Goal: Task Accomplishment & Management: Use online tool/utility

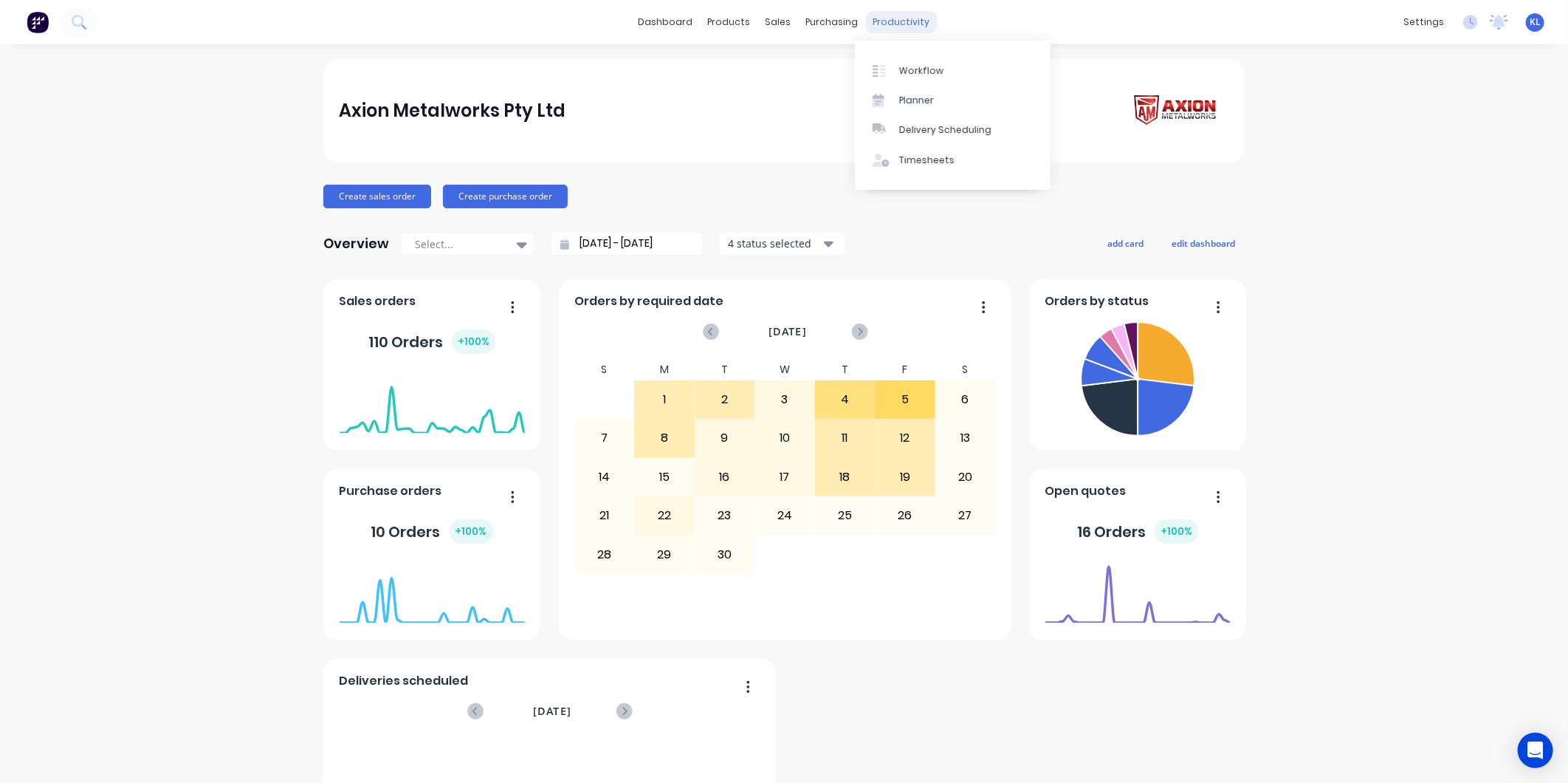
click at [879, 23] on div "productivity" at bounding box center [901, 22] width 71 height 23
click at [921, 68] on div "Workflow" at bounding box center [921, 70] width 44 height 14
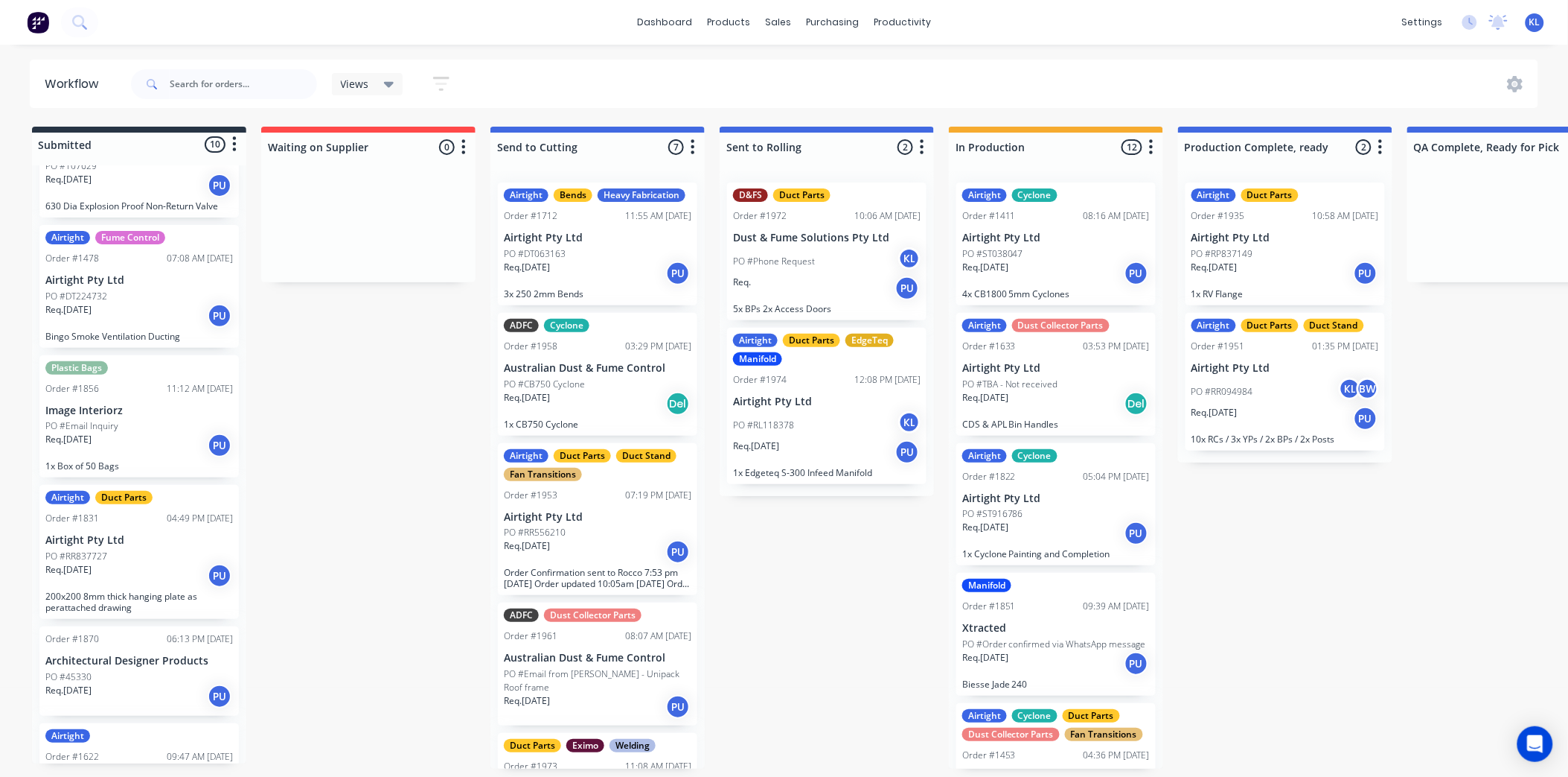
click at [590, 264] on div "Airtight Bends Heavy Fabrication Order #1712 11:55 AM [DATE] Airtight Pty Ltd P…" at bounding box center [598, 244] width 200 height 123
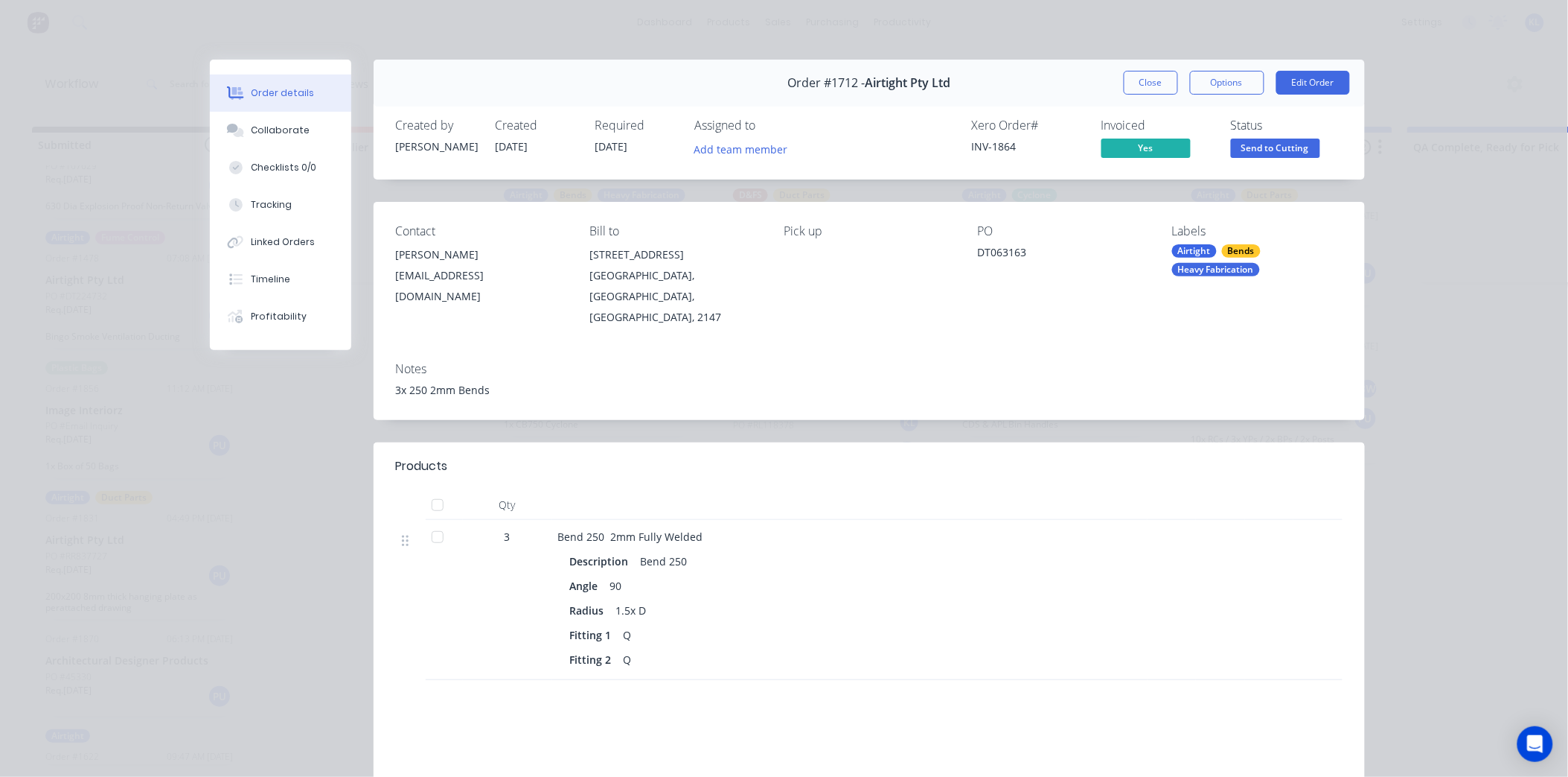
click at [1234, 138] on span "Send to Cutting" at bounding box center [1275, 147] width 89 height 18
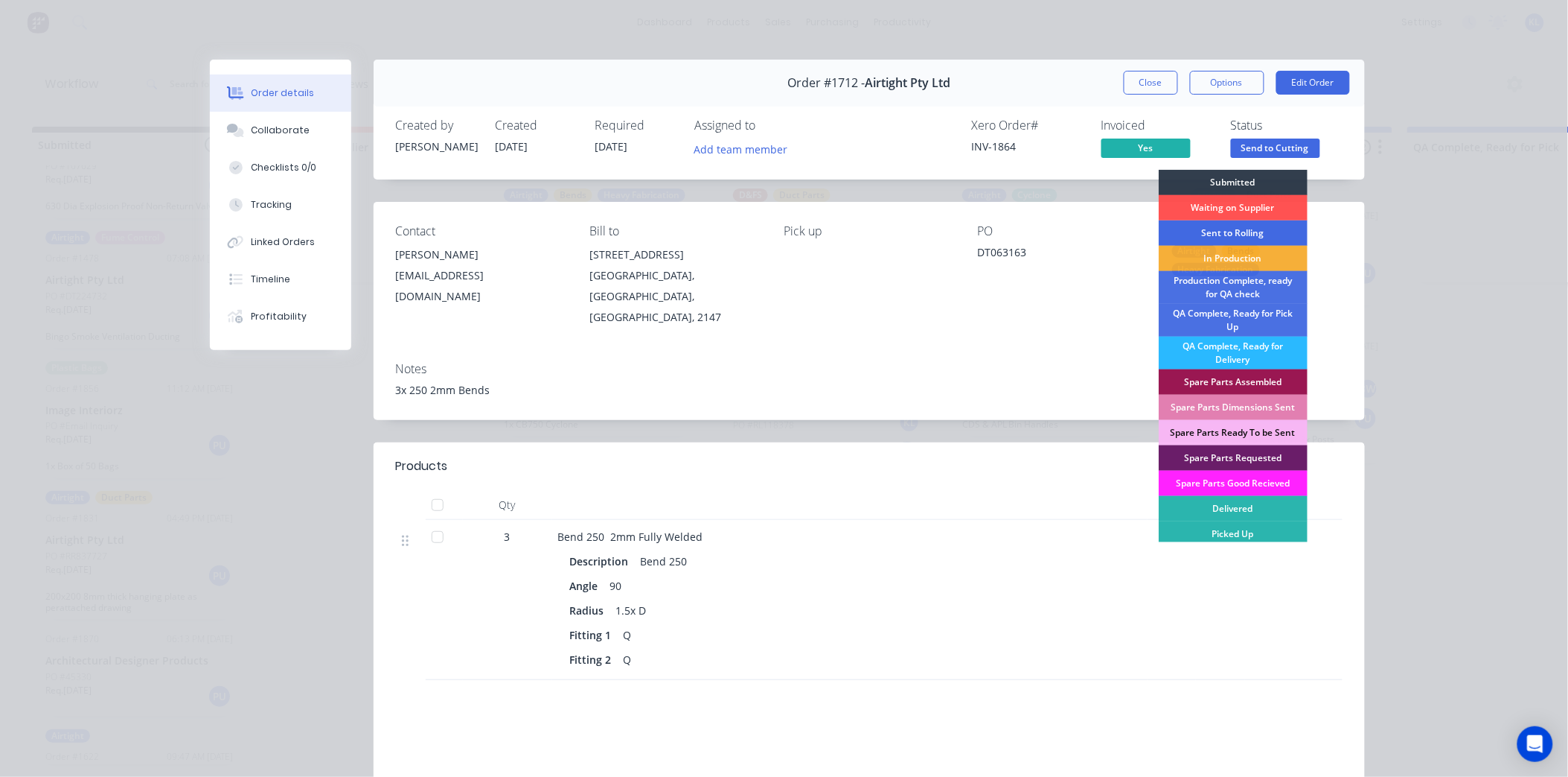
click at [1206, 225] on div "Sent to Rolling" at bounding box center [1234, 234] width 149 height 25
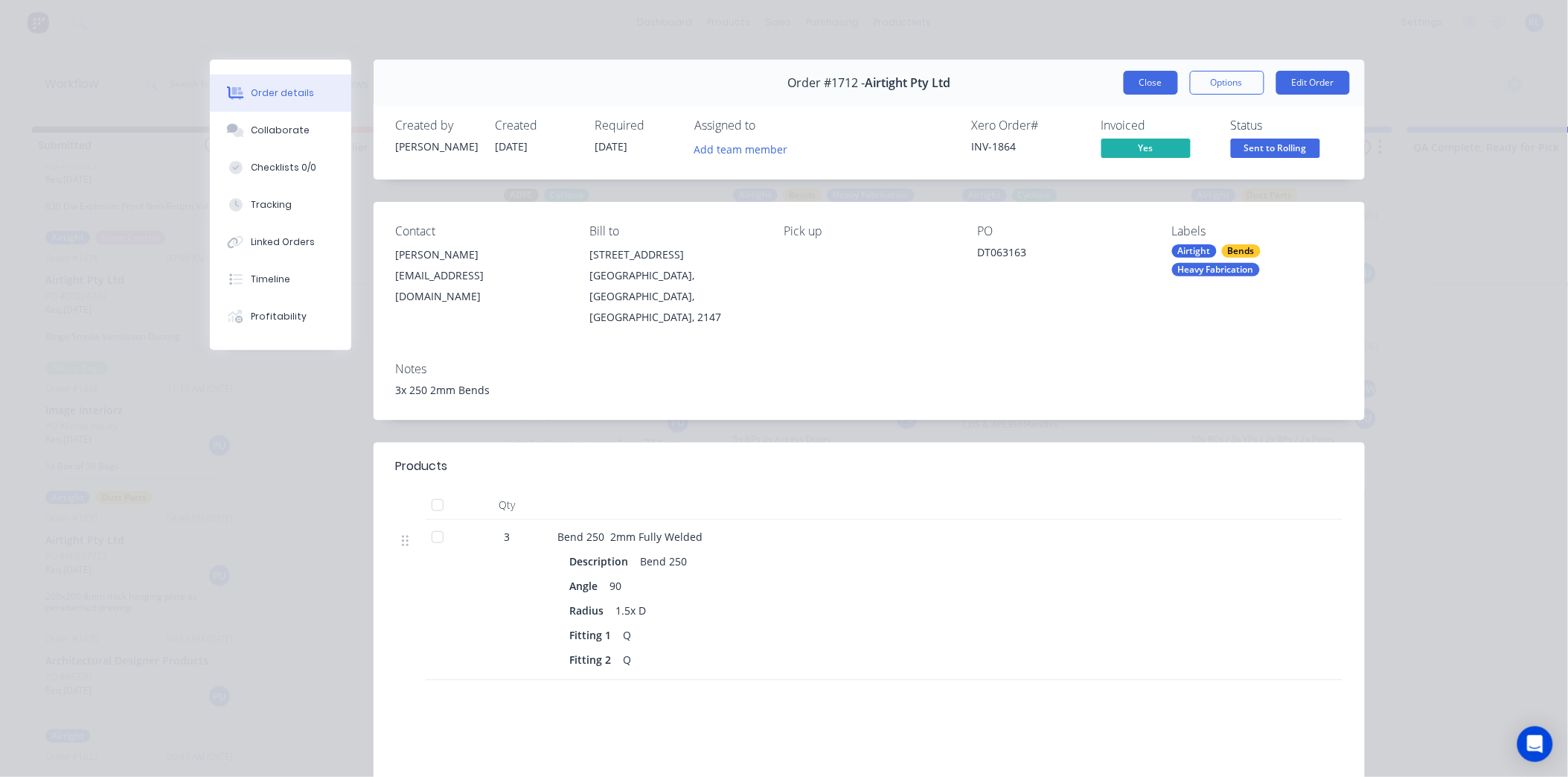
click at [1124, 76] on button "Close" at bounding box center [1151, 83] width 55 height 24
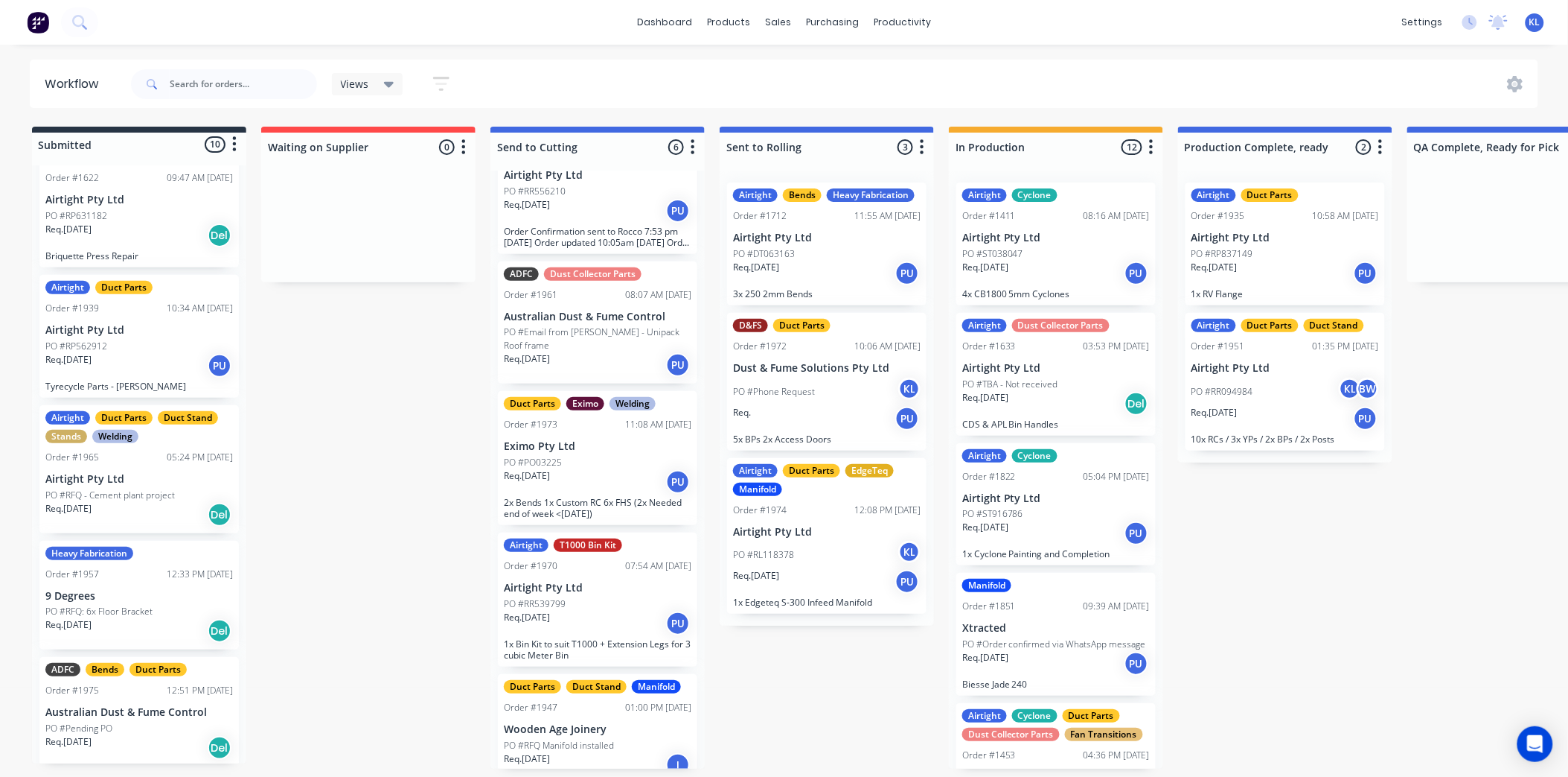
scroll to position [675, 0]
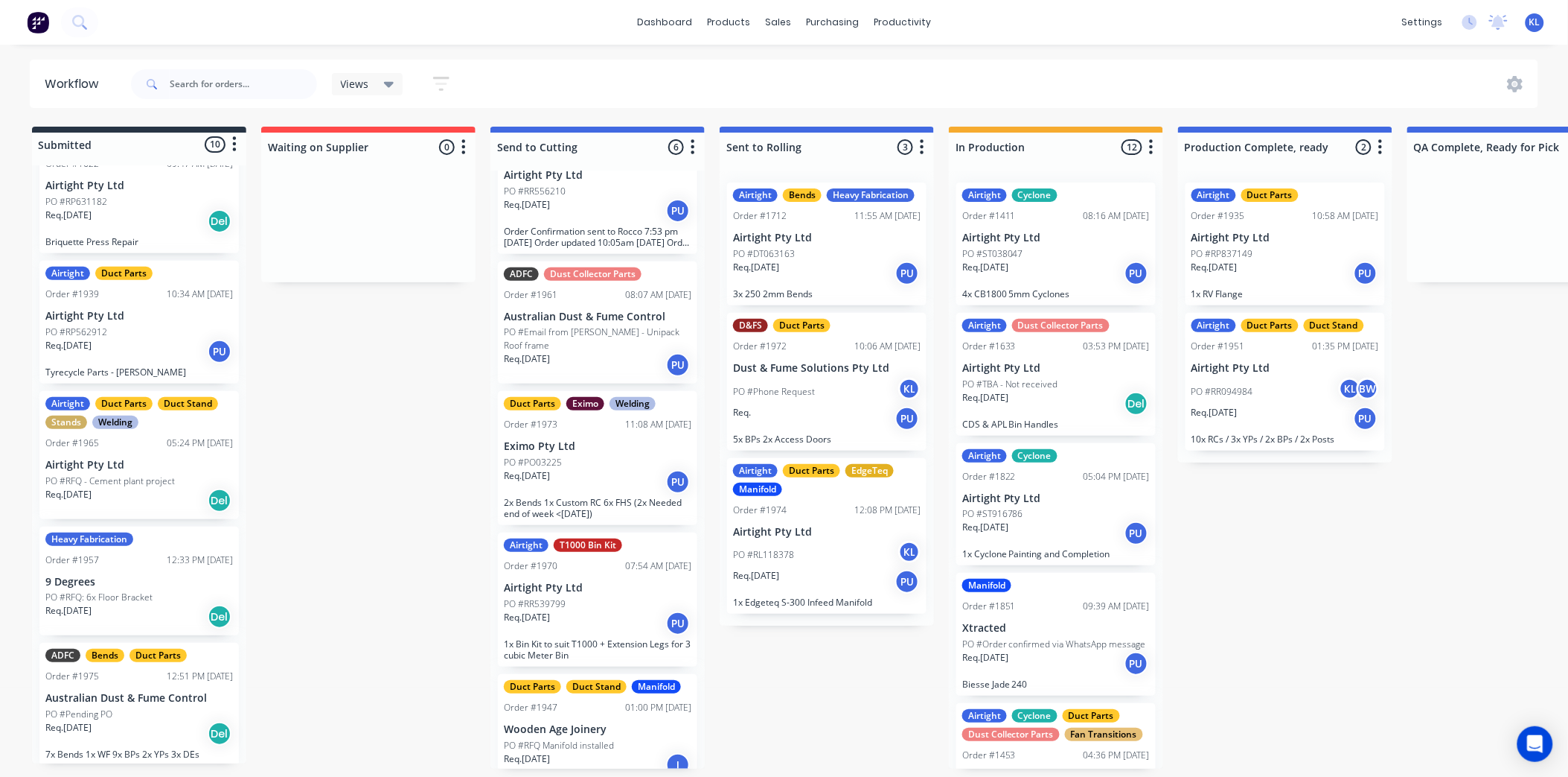
click at [129, 603] on div "Req. [DATE] Del" at bounding box center [139, 616] width 187 height 25
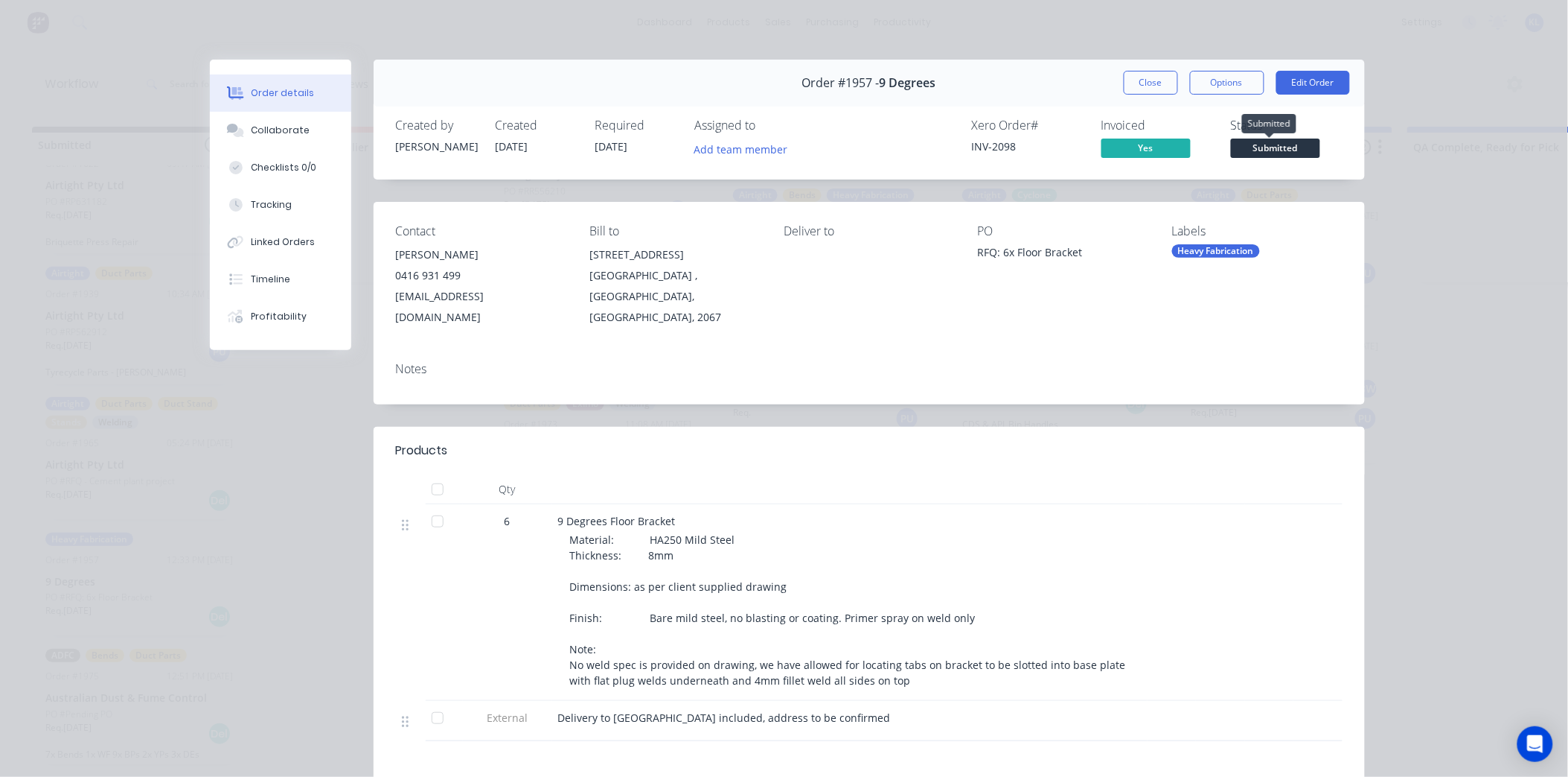
click at [1269, 152] on span "Submitted" at bounding box center [1275, 147] width 89 height 18
click at [264, 121] on button "Collaborate" at bounding box center [281, 130] width 142 height 37
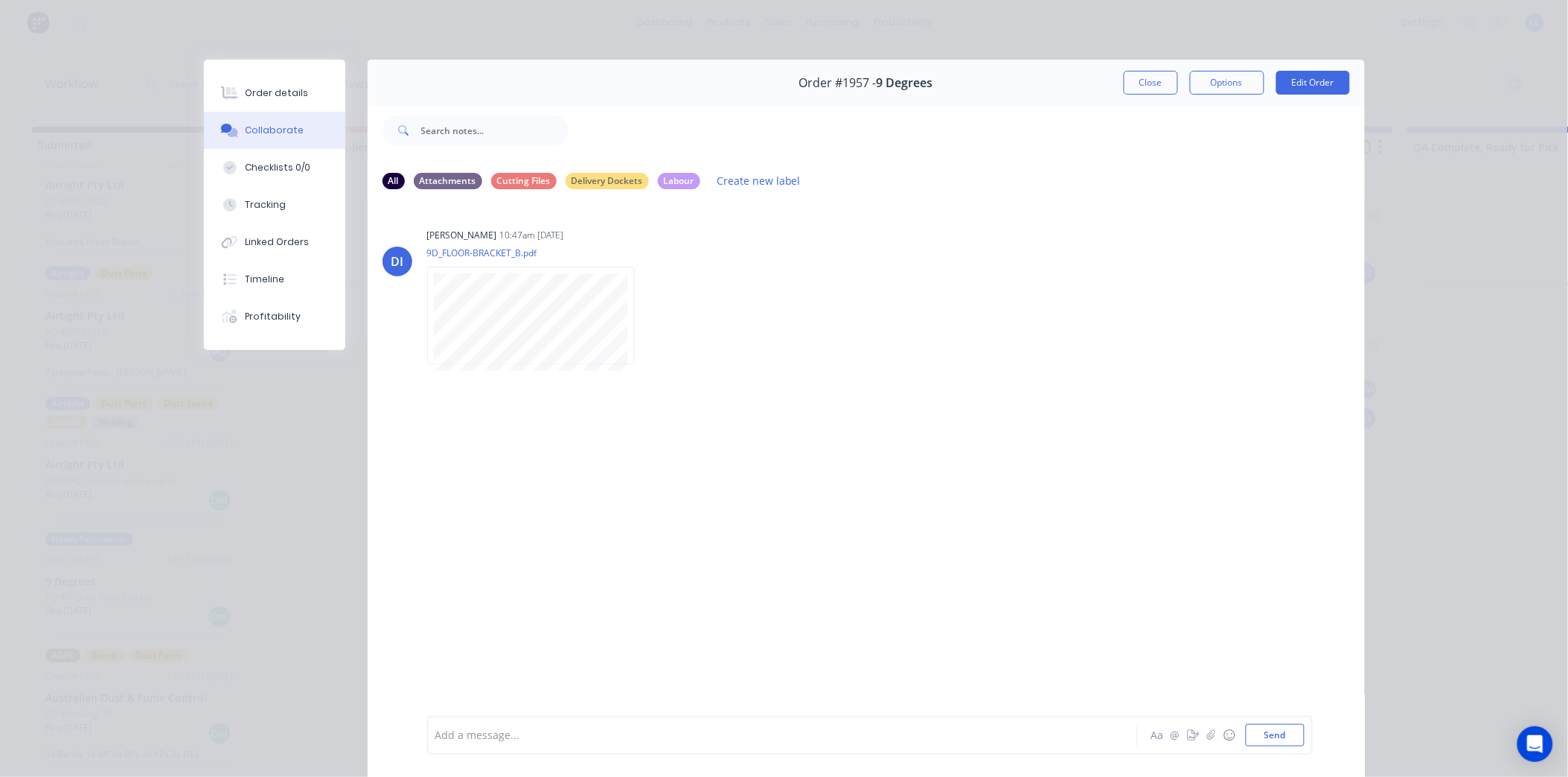
click at [512, 734] on div at bounding box center [761, 735] width 651 height 15
click at [1207, 739] on icon "button" at bounding box center [1211, 734] width 8 height 10
click at [1270, 732] on button "Send" at bounding box center [1275, 734] width 59 height 23
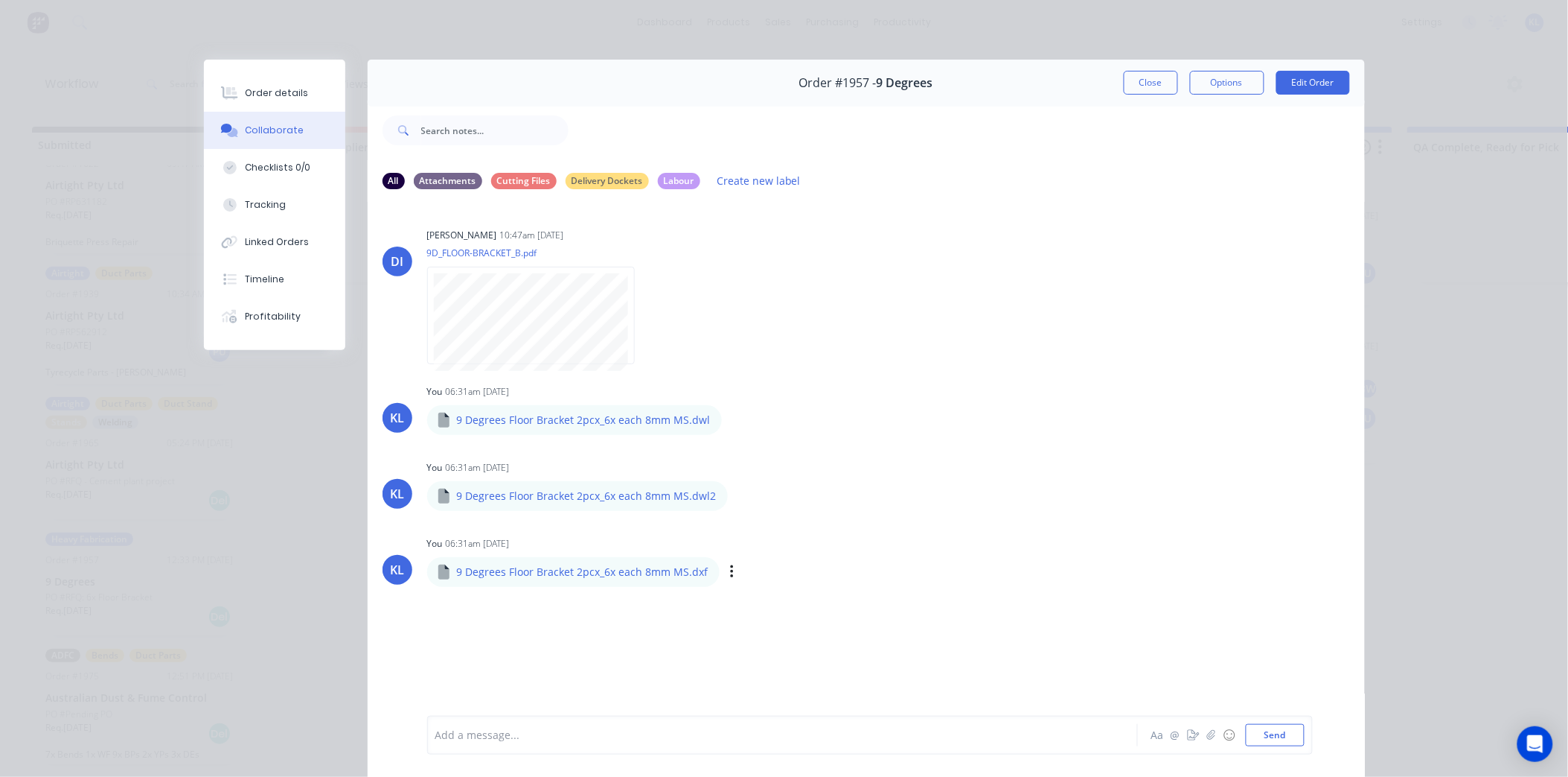
click at [969, 560] on div "KL You 06:31am [DATE] 9 Degrees Floor Bracket 2pcx_6x each 8mm MS.dxf 9 Degrees…" at bounding box center [867, 559] width 997 height 54
click at [732, 414] on icon "button" at bounding box center [733, 419] width 3 height 14
click at [783, 430] on button "Labels" at bounding box center [831, 425] width 167 height 34
click at [836, 542] on div "Cutting Files" at bounding box center [868, 541] width 65 height 16
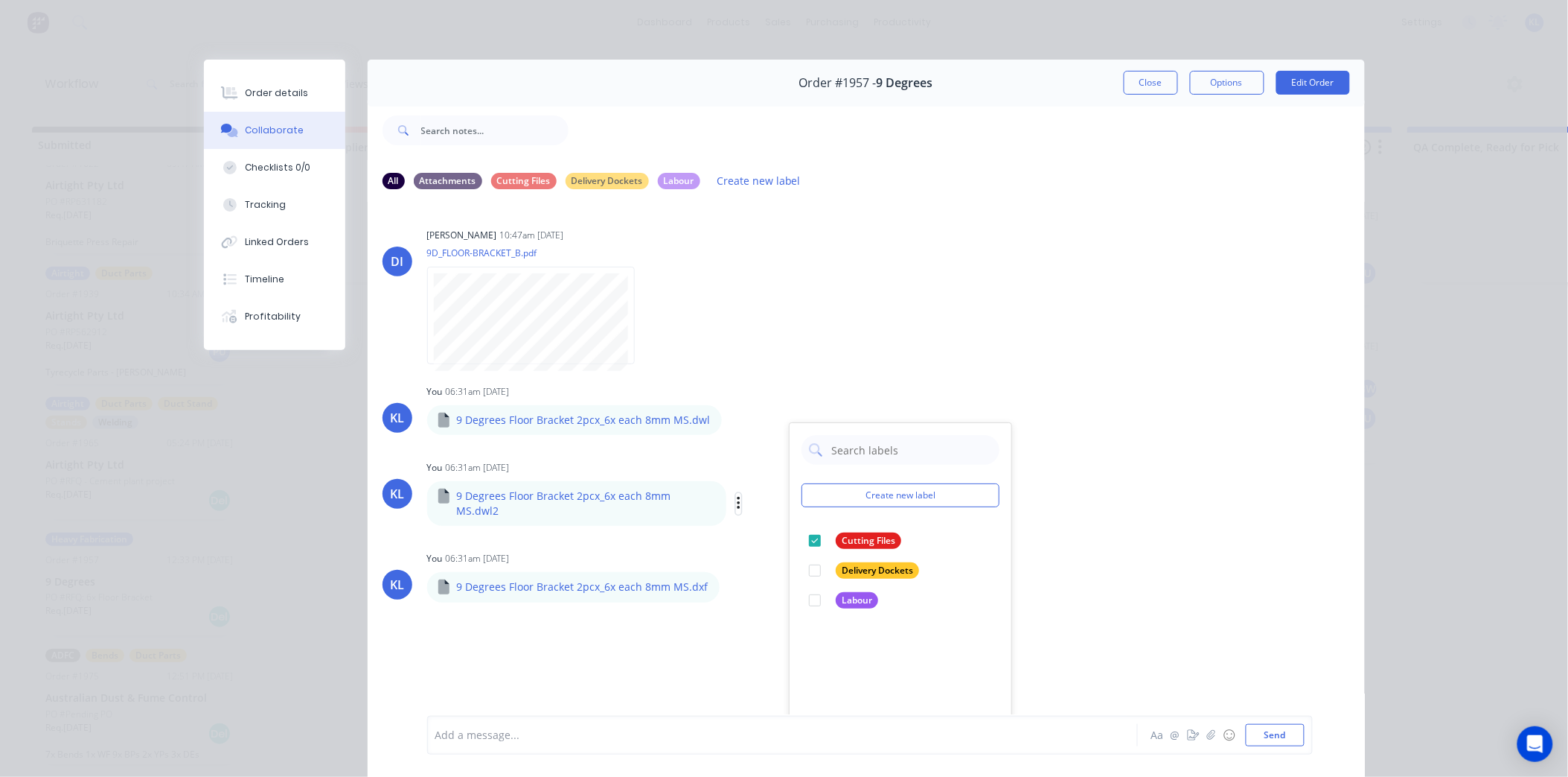
click at [737, 496] on icon "button" at bounding box center [739, 503] width 5 height 17
click at [764, 505] on button "Labels" at bounding box center [836, 509] width 167 height 34
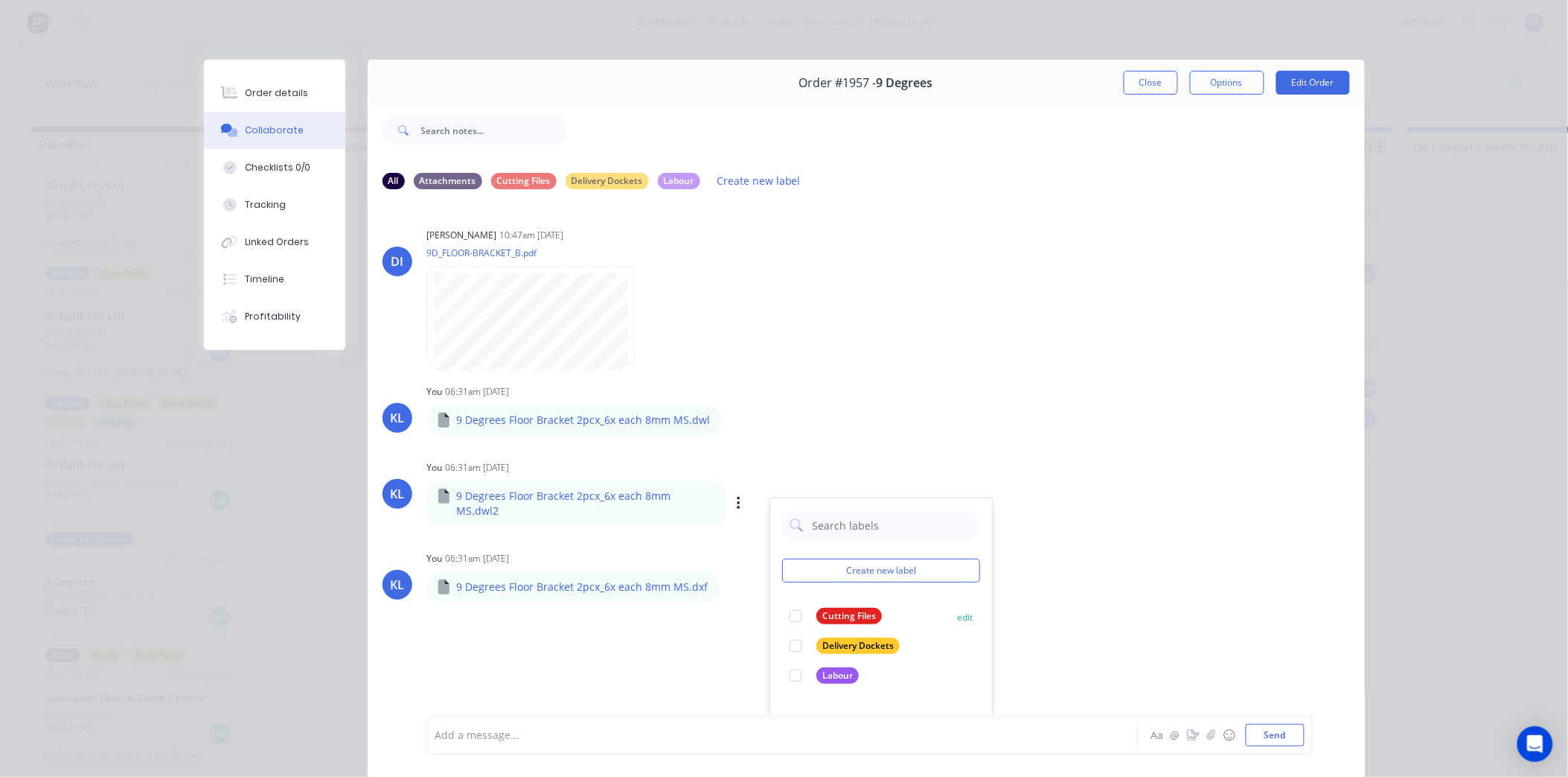
click at [837, 616] on div "Cutting Files" at bounding box center [849, 616] width 65 height 16
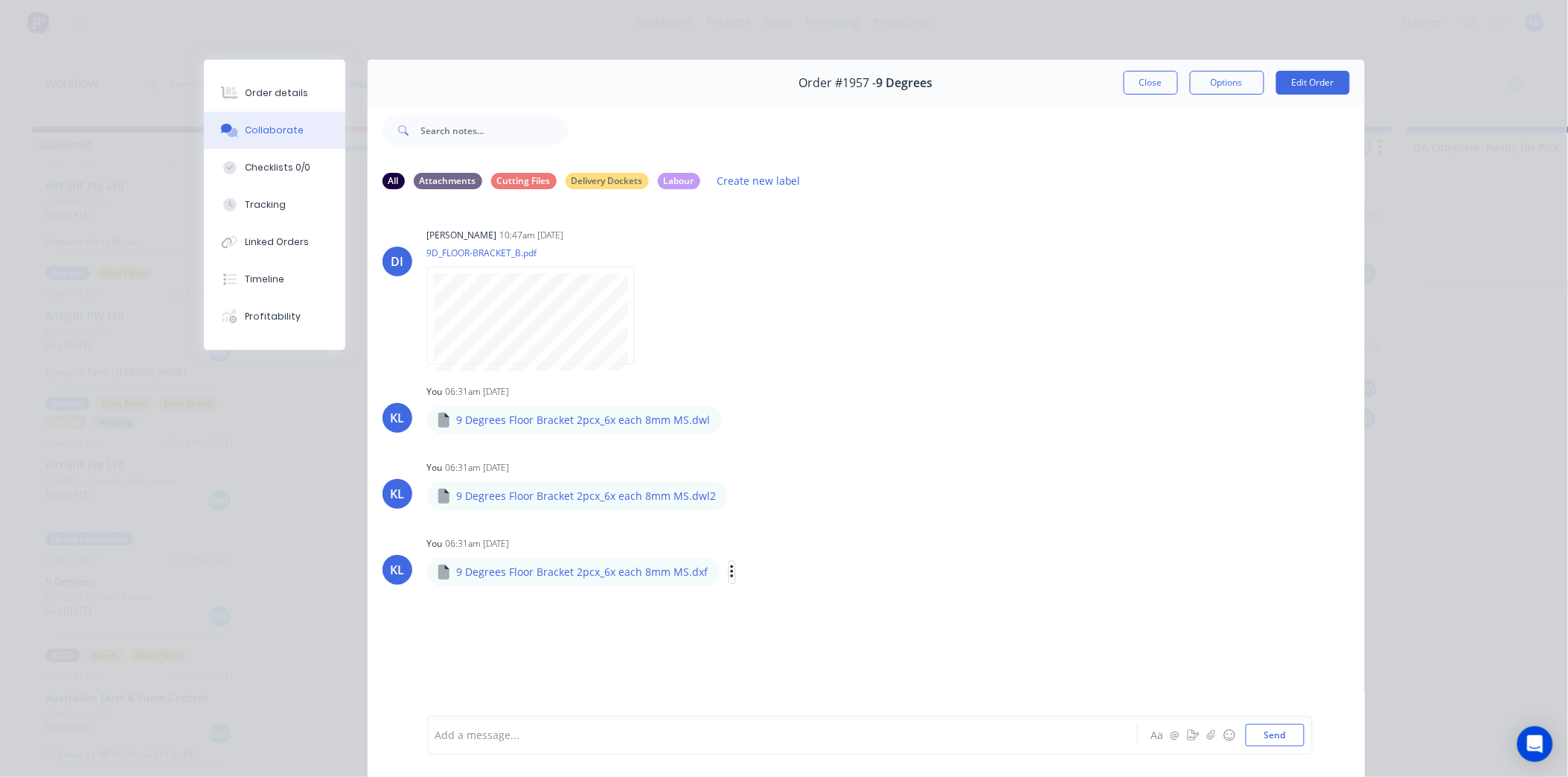
click at [730, 569] on icon "button" at bounding box center [732, 572] width 5 height 17
click at [785, 582] on button "Labels" at bounding box center [829, 578] width 167 height 34
click at [847, 699] on div "Cutting Files" at bounding box center [871, 692] width 65 height 16
click at [1086, 517] on div "KL You 06:31am [DATE] 9 Degrees Floor Bracket 2pcx_6x each 8mm MS.dwl 9 Degrees…" at bounding box center [867, 483] width 997 height 206
click at [526, 179] on div "Cutting Files" at bounding box center [524, 180] width 65 height 16
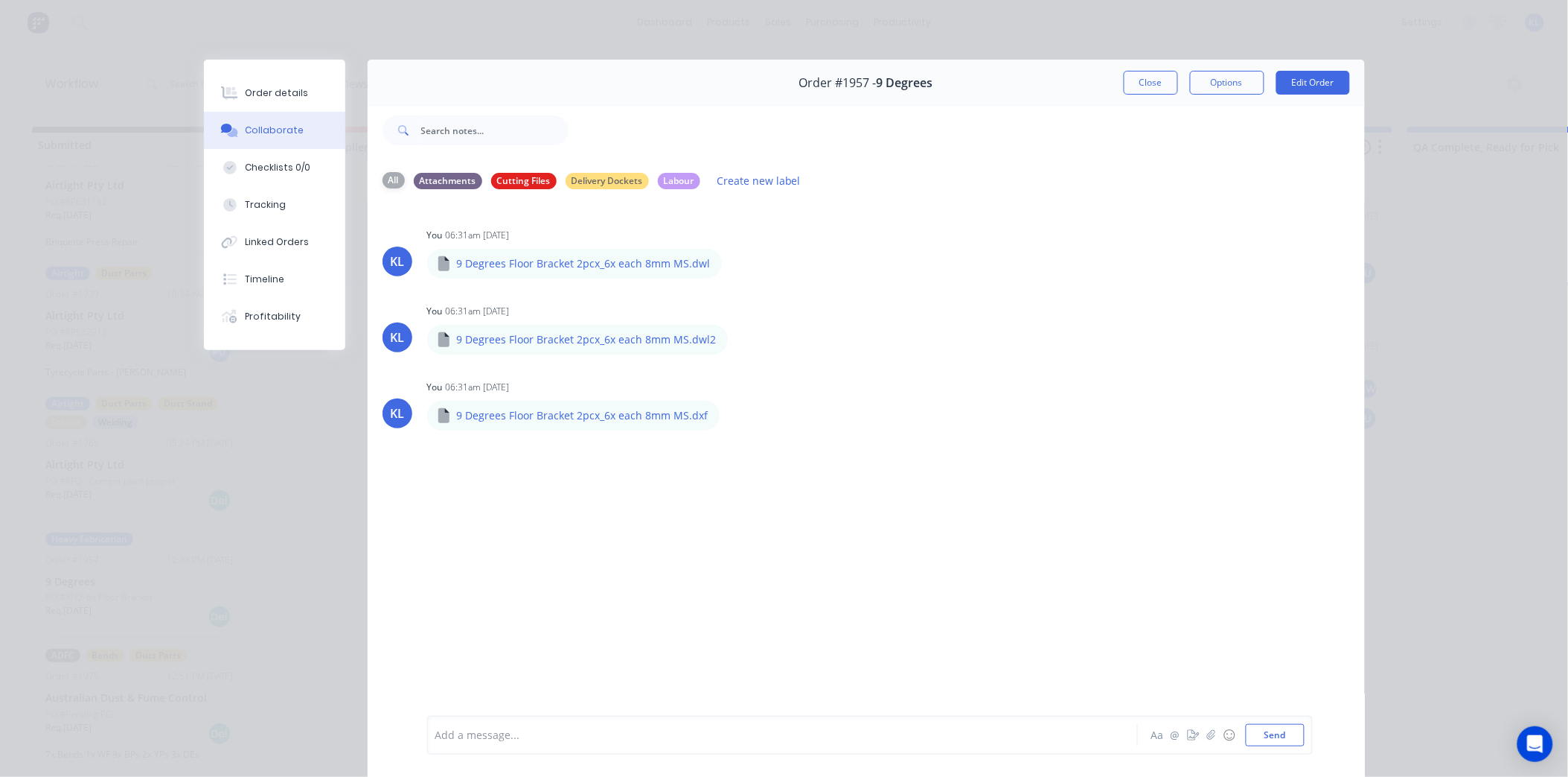
click at [383, 177] on div "All" at bounding box center [393, 180] width 23 height 16
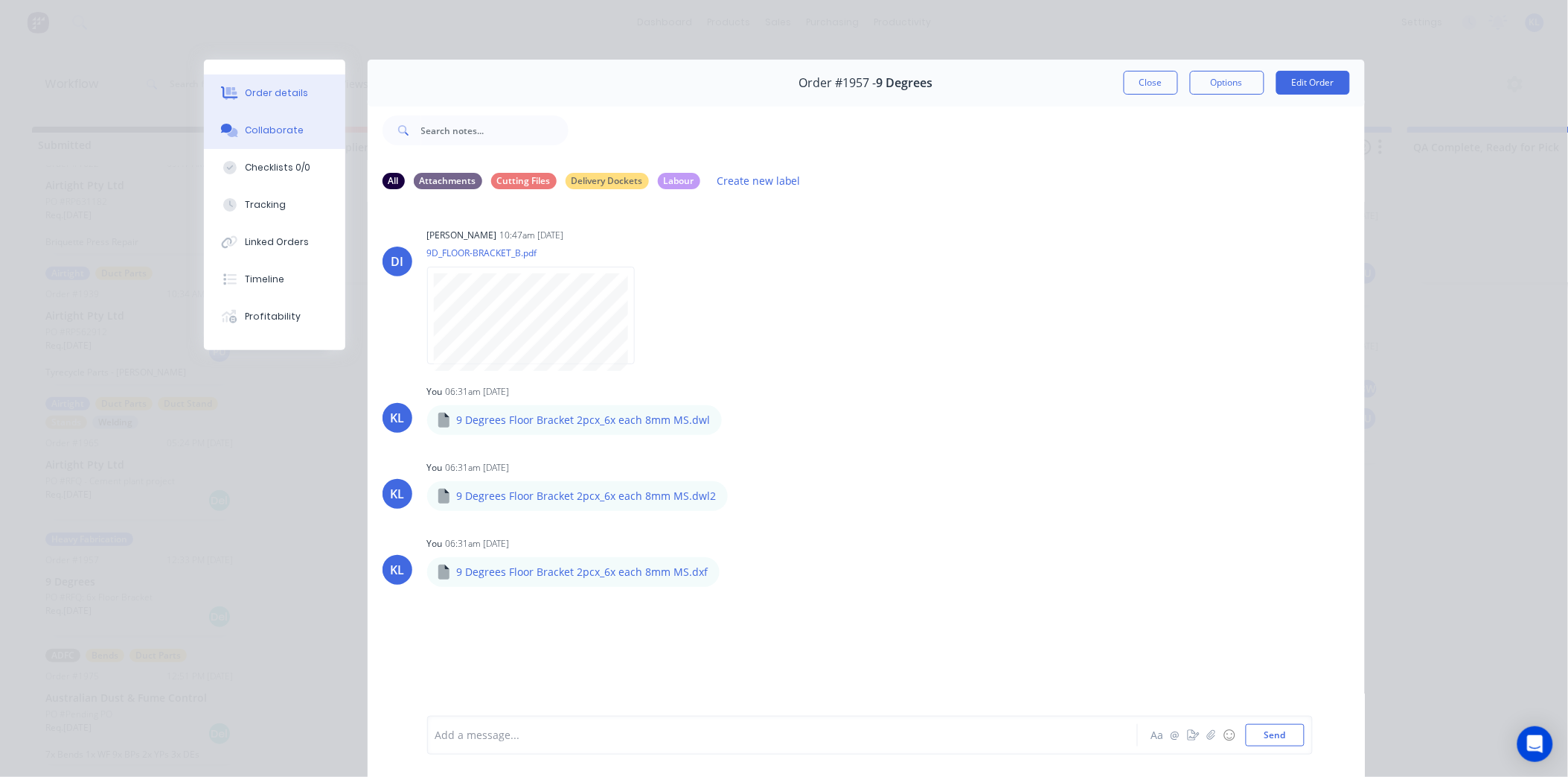
click at [254, 98] on div "Order details" at bounding box center [277, 93] width 64 height 14
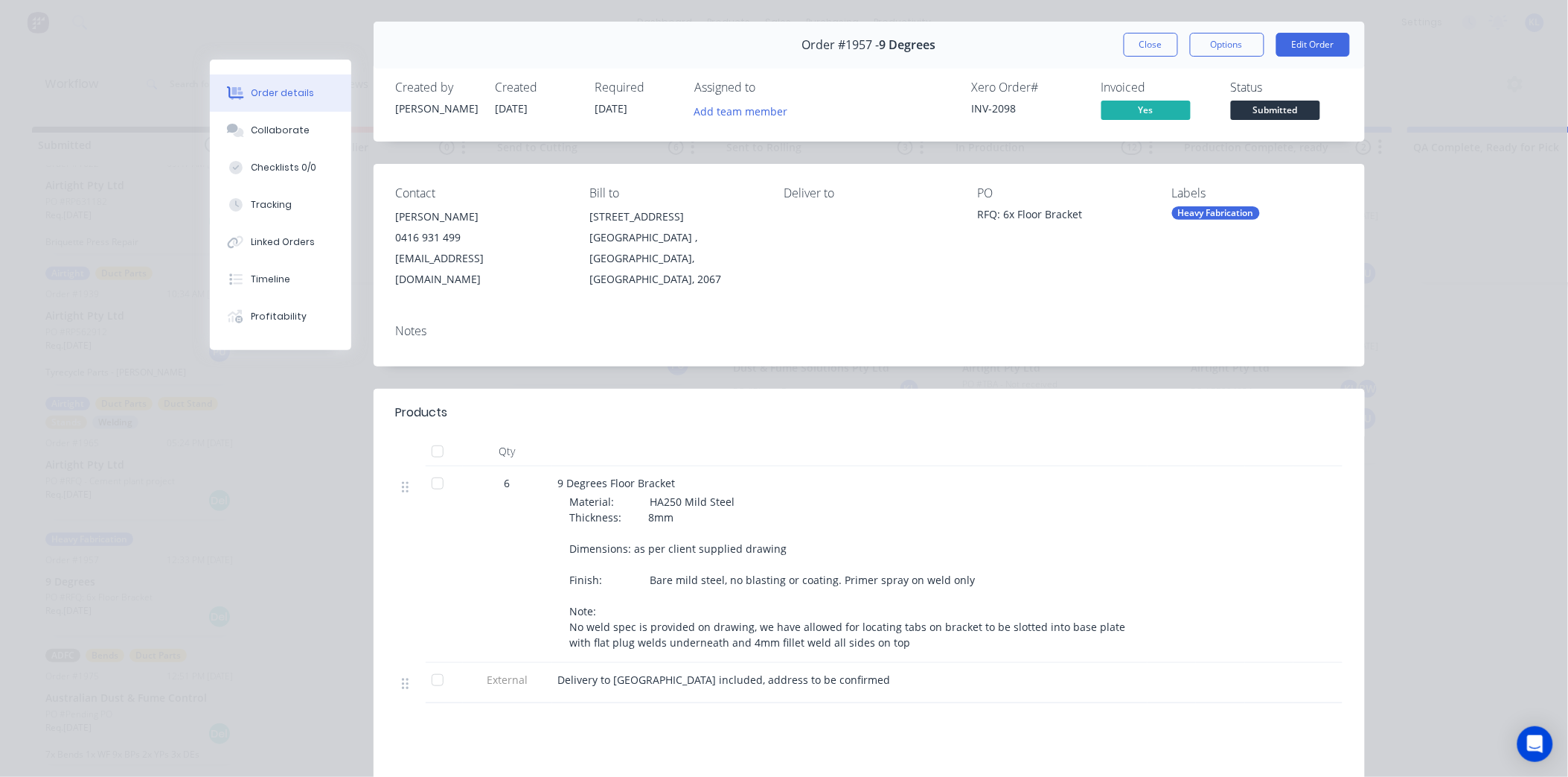
scroll to position [0, 0]
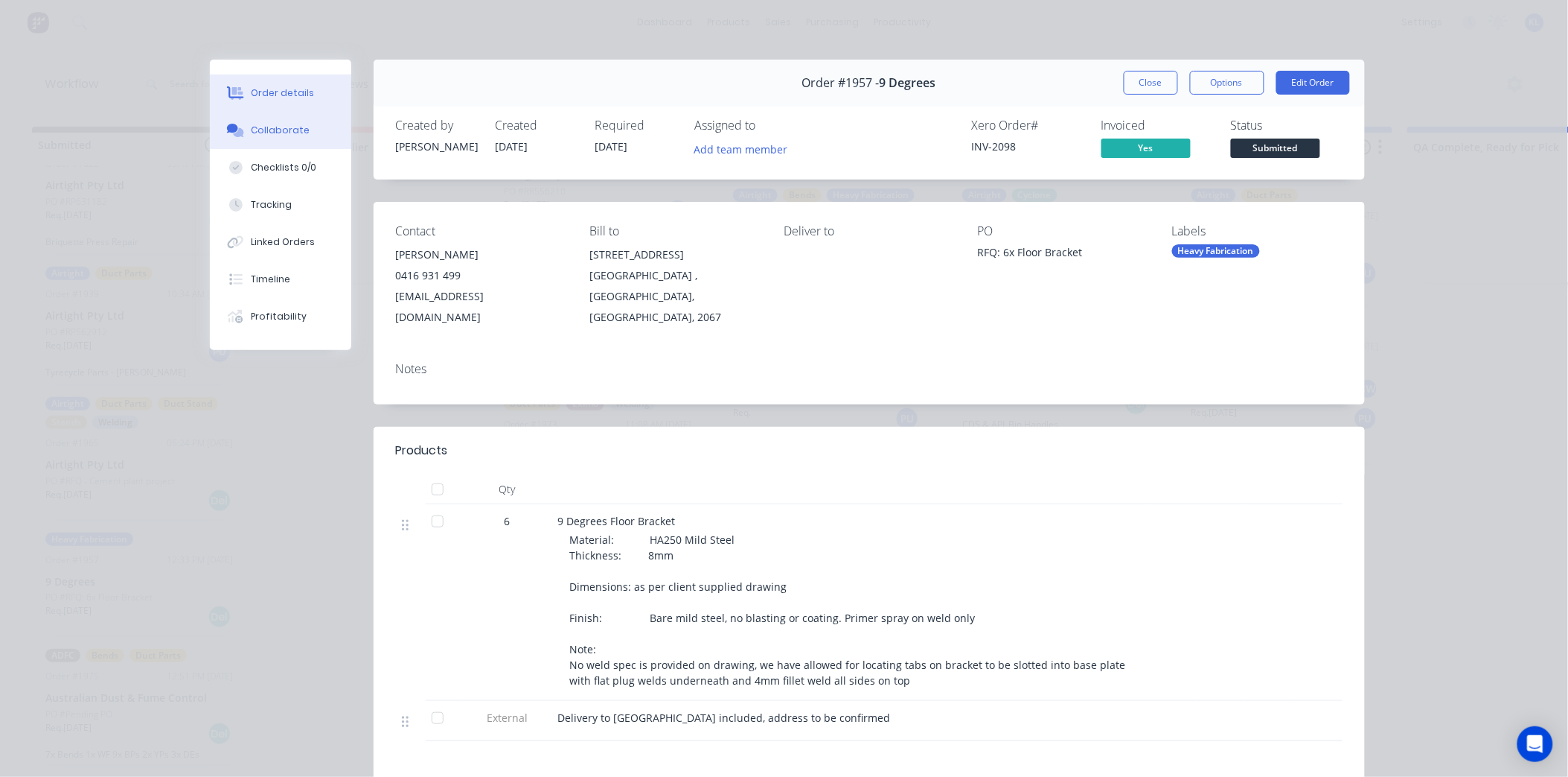
click at [262, 125] on div "Collaborate" at bounding box center [280, 130] width 59 height 14
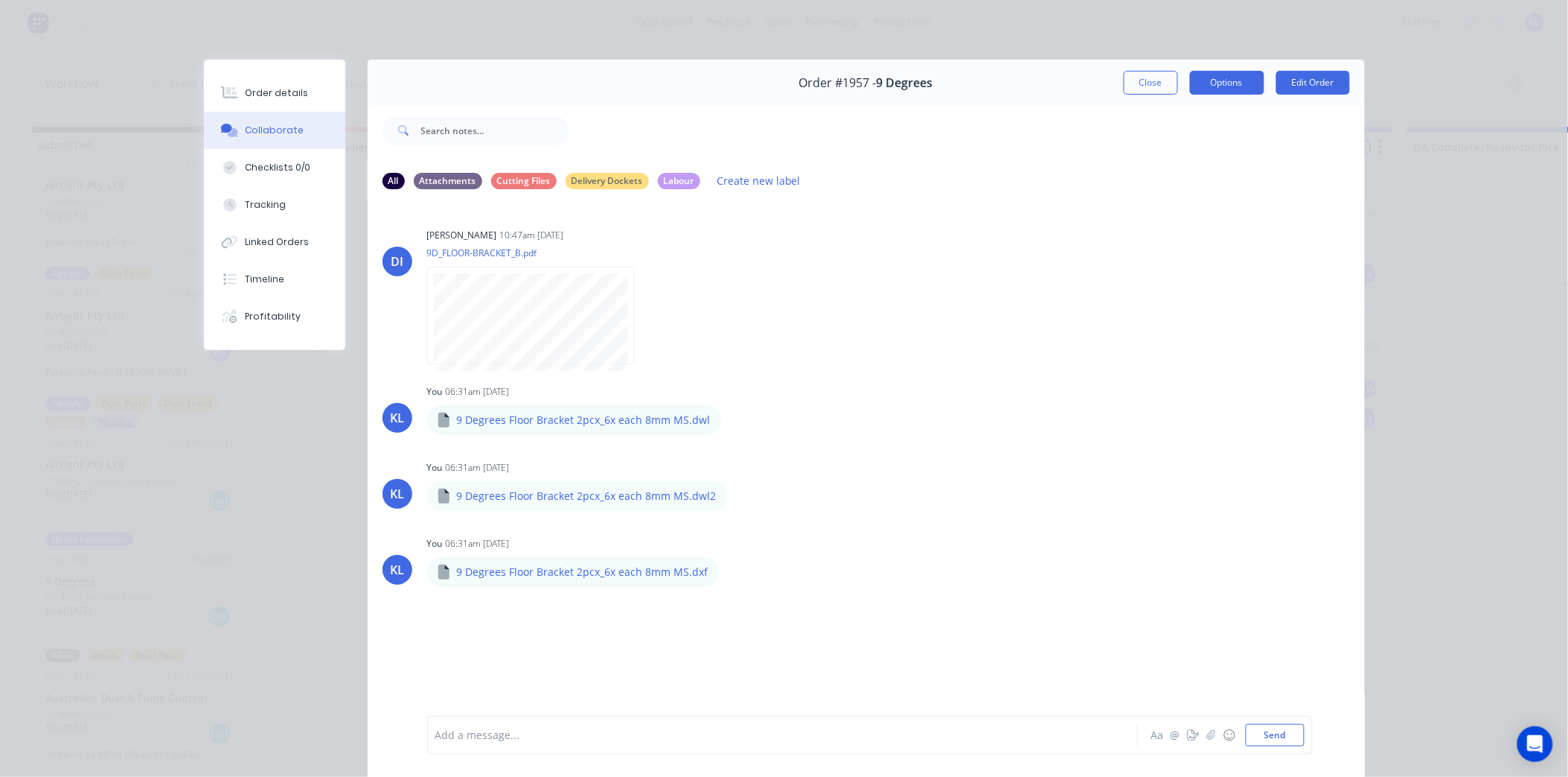
click at [1191, 80] on button "Options" at bounding box center [1227, 83] width 74 height 24
click at [255, 80] on button "Order details" at bounding box center [275, 93] width 142 height 37
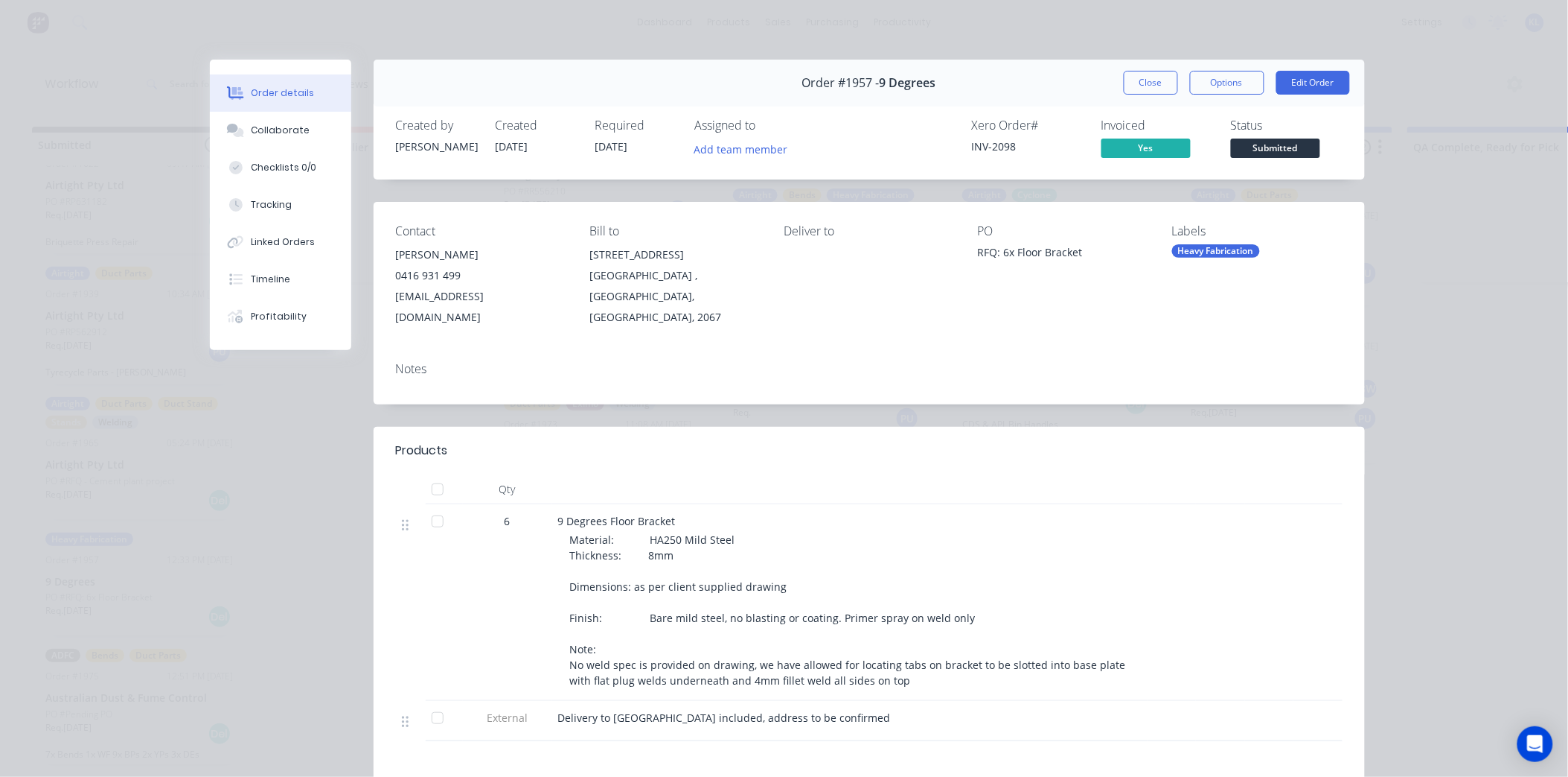
click at [1263, 146] on span "Submitted" at bounding box center [1275, 147] width 89 height 18
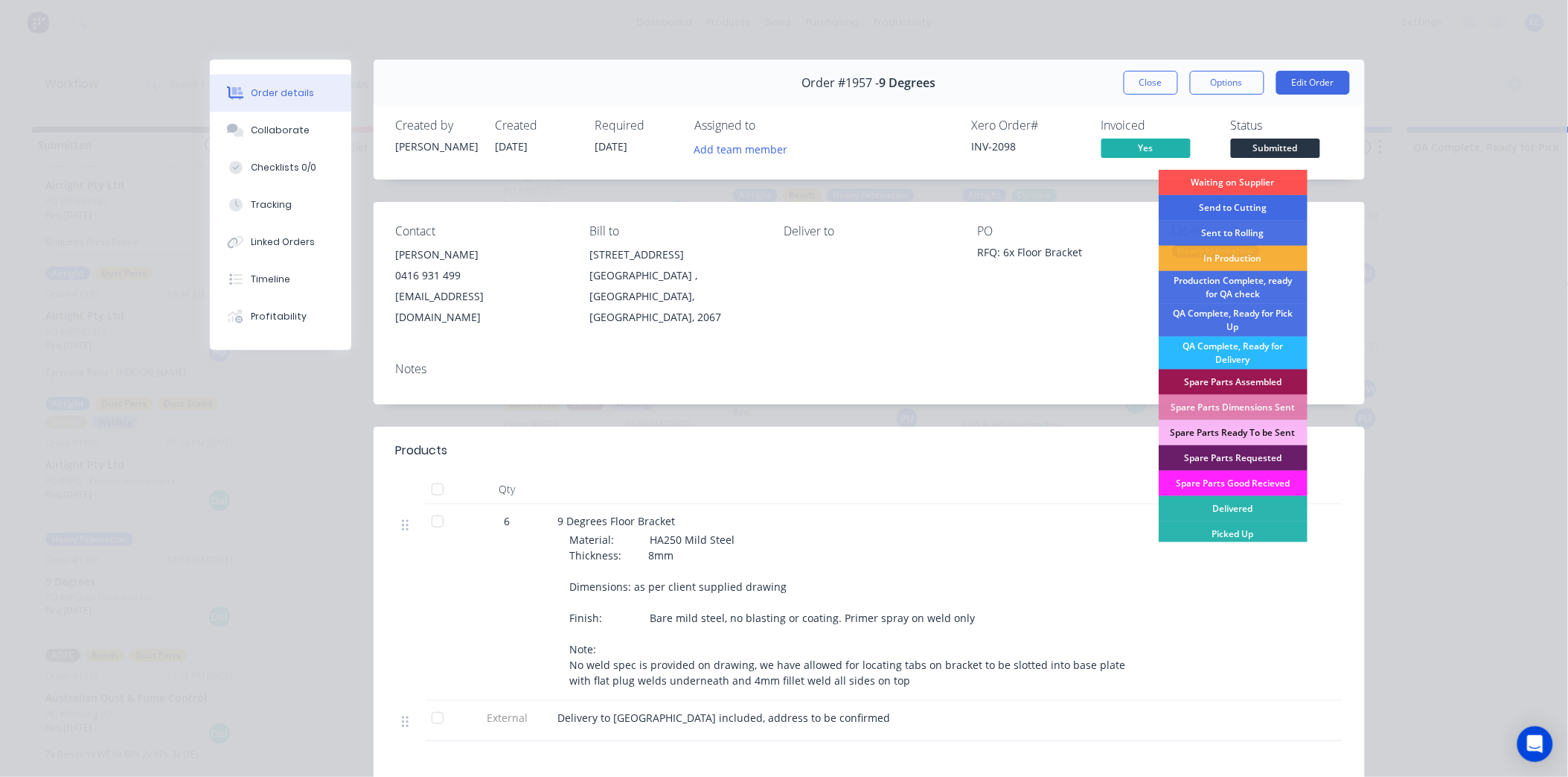
click at [1259, 213] on div "Send to Cutting" at bounding box center [1234, 208] width 149 height 25
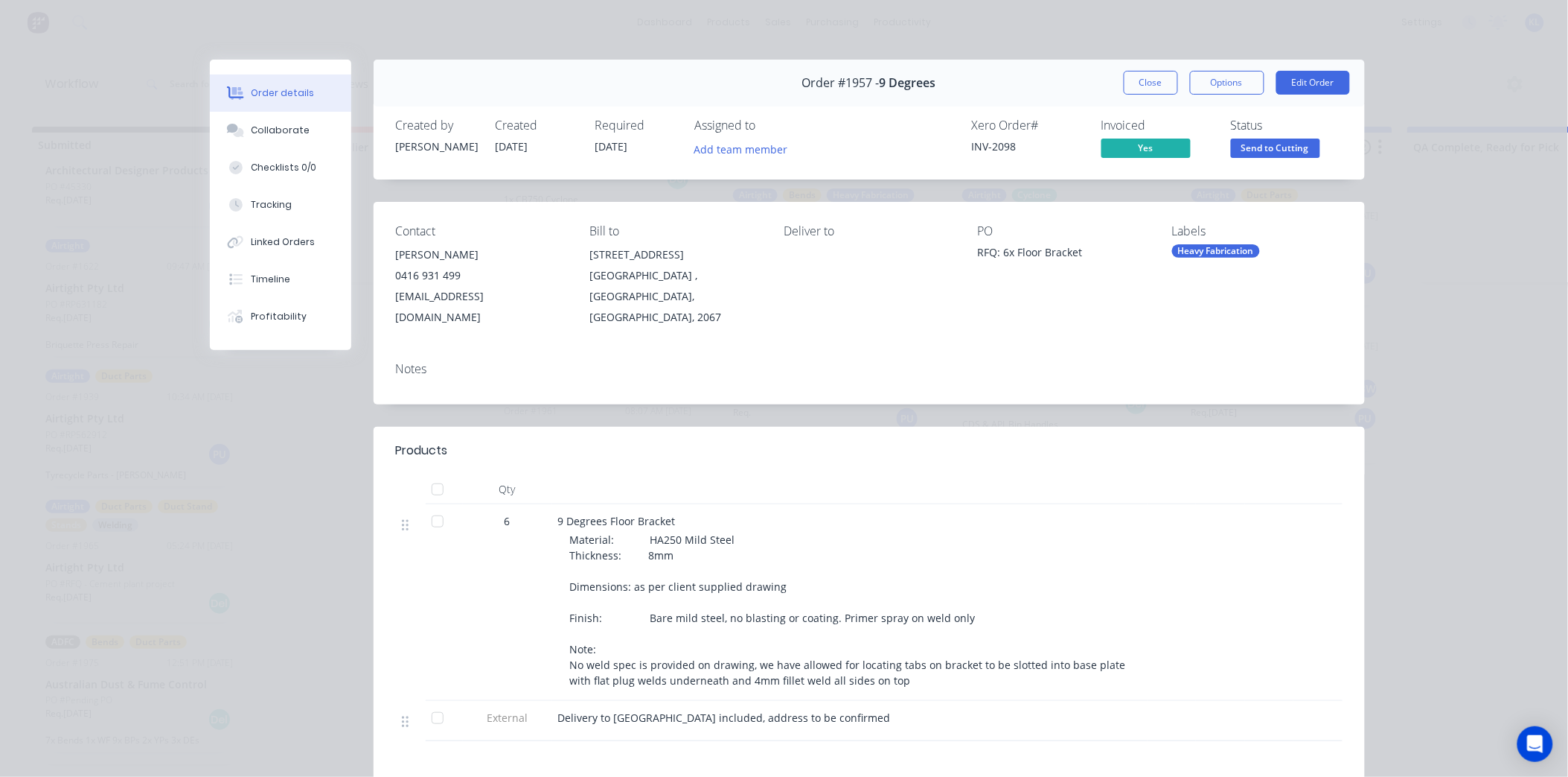
scroll to position [559, 0]
click at [1160, 76] on button "Close" at bounding box center [1151, 83] width 55 height 24
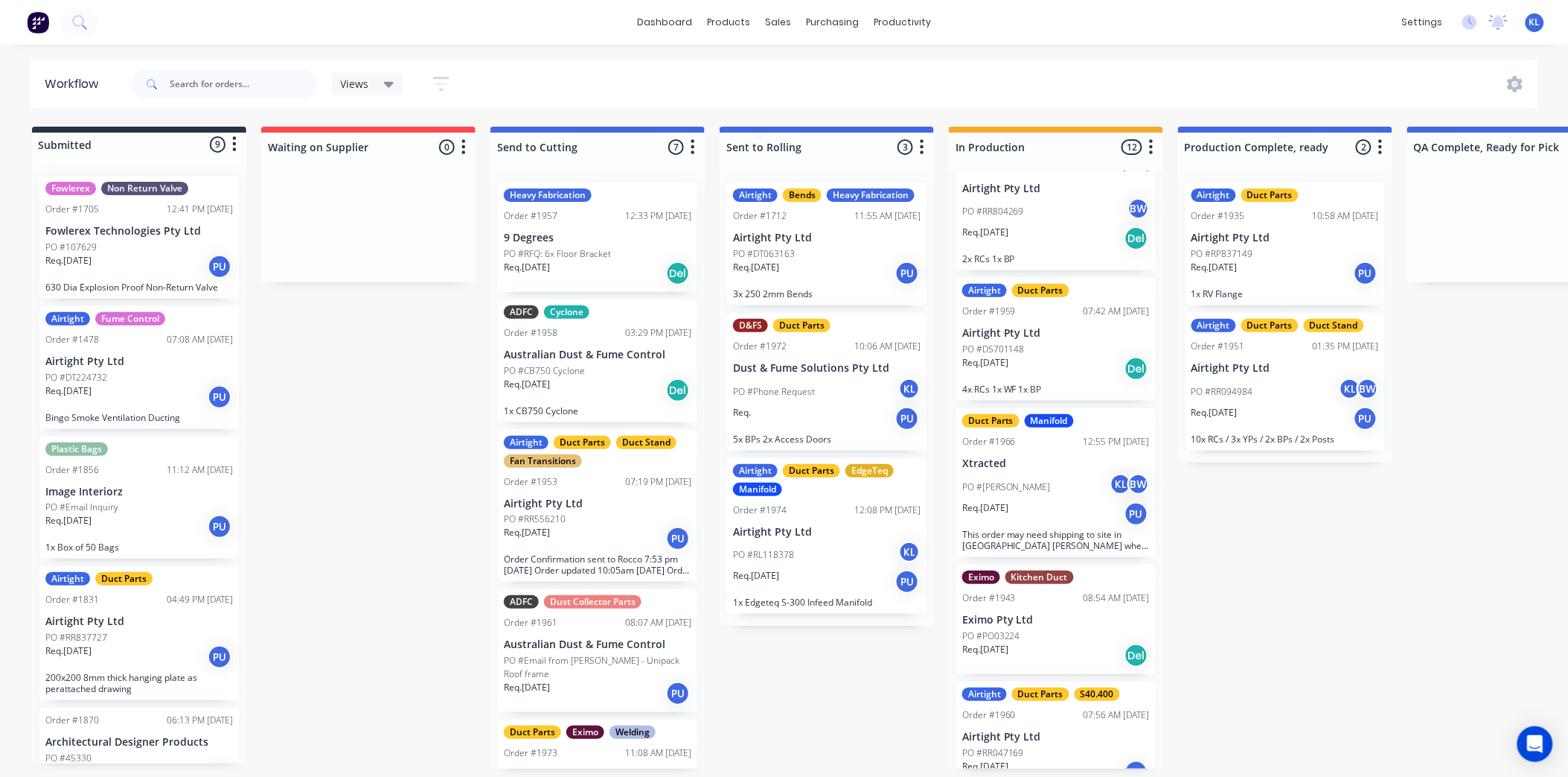
scroll to position [0, 0]
click at [213, 91] on input "text" at bounding box center [243, 84] width 147 height 30
type input "1831"
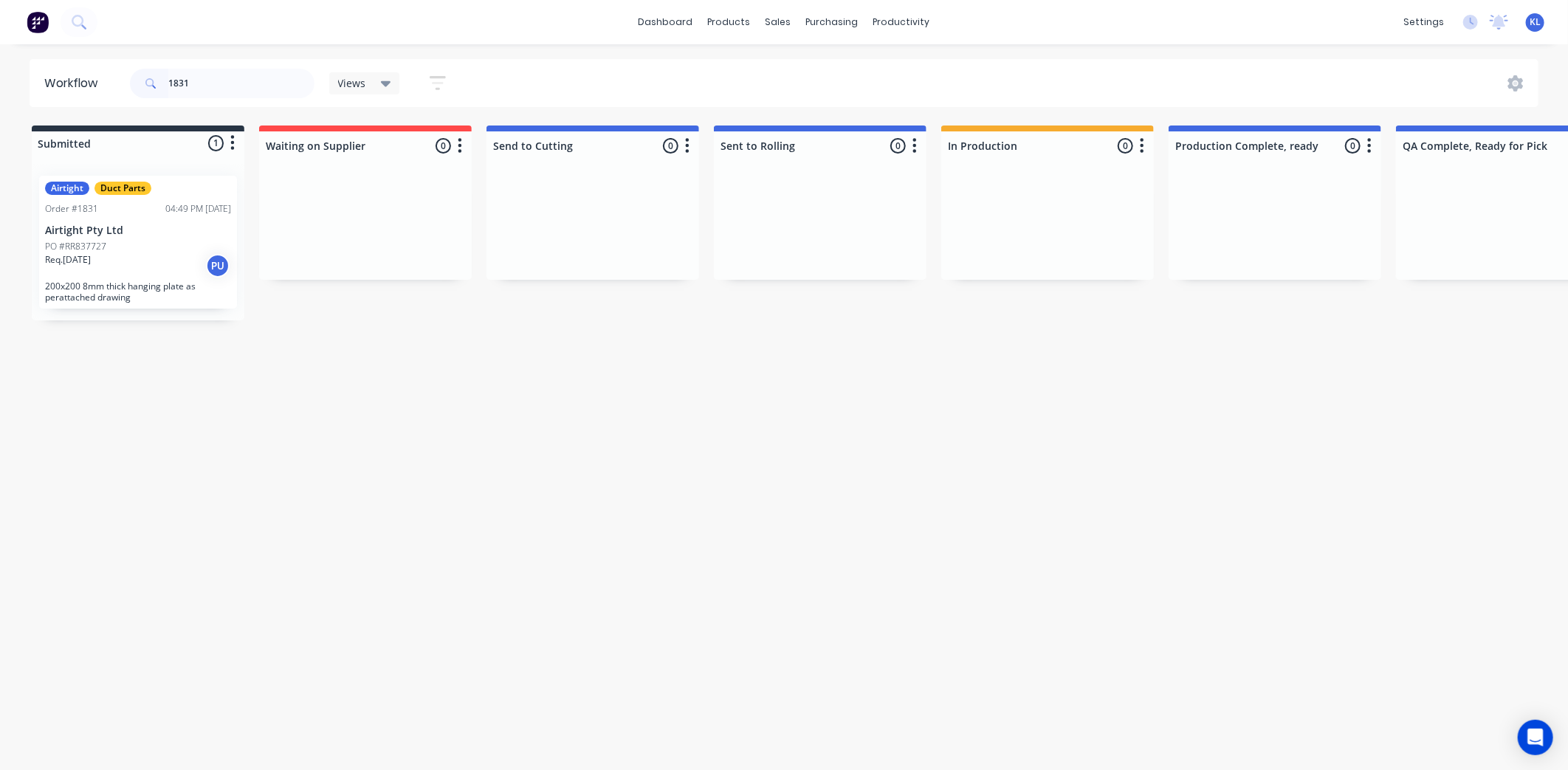
click at [168, 269] on div "Req. [DATE] PU" at bounding box center [138, 266] width 186 height 25
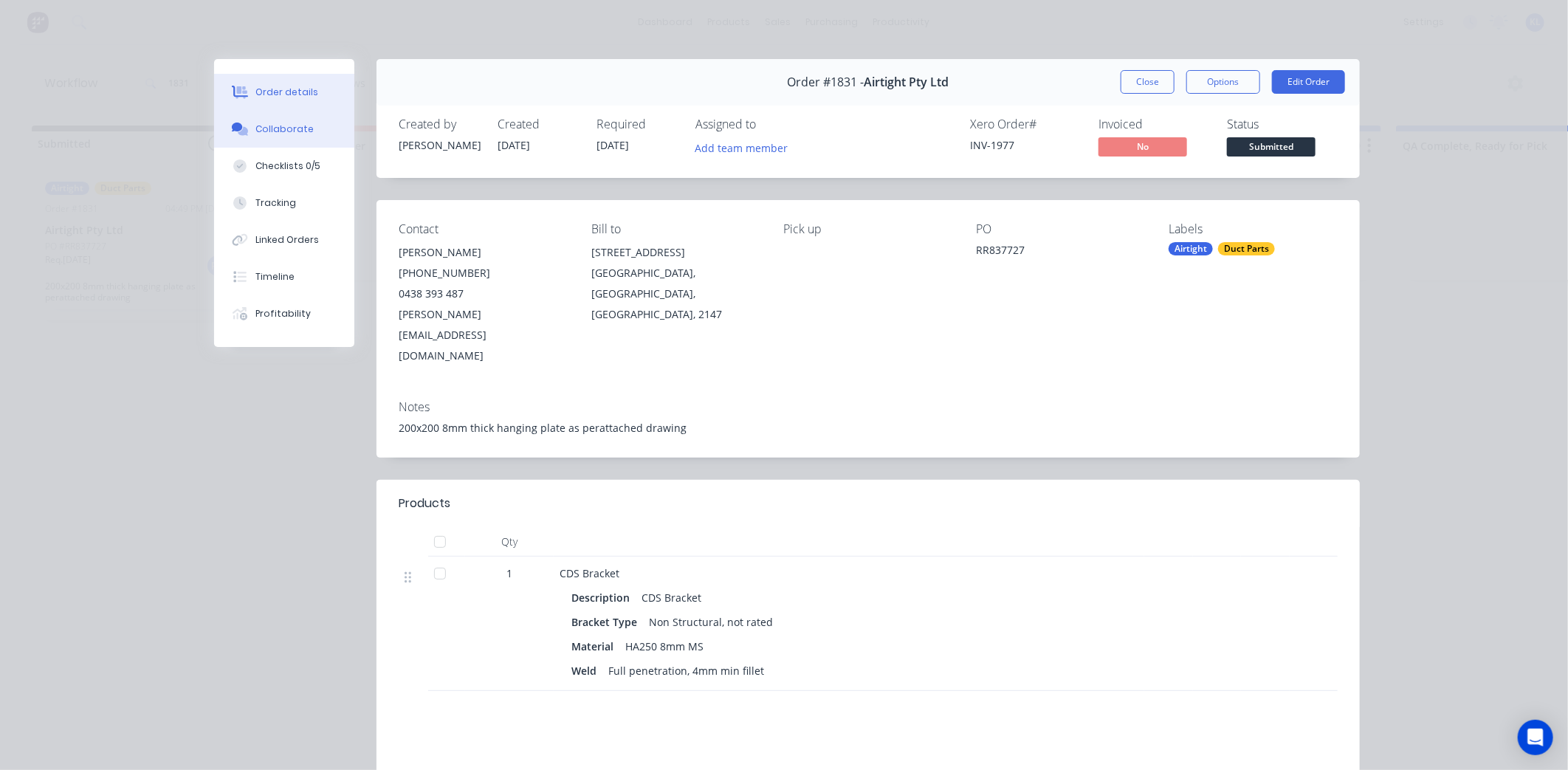
click at [275, 121] on button "Collaborate" at bounding box center [285, 129] width 141 height 37
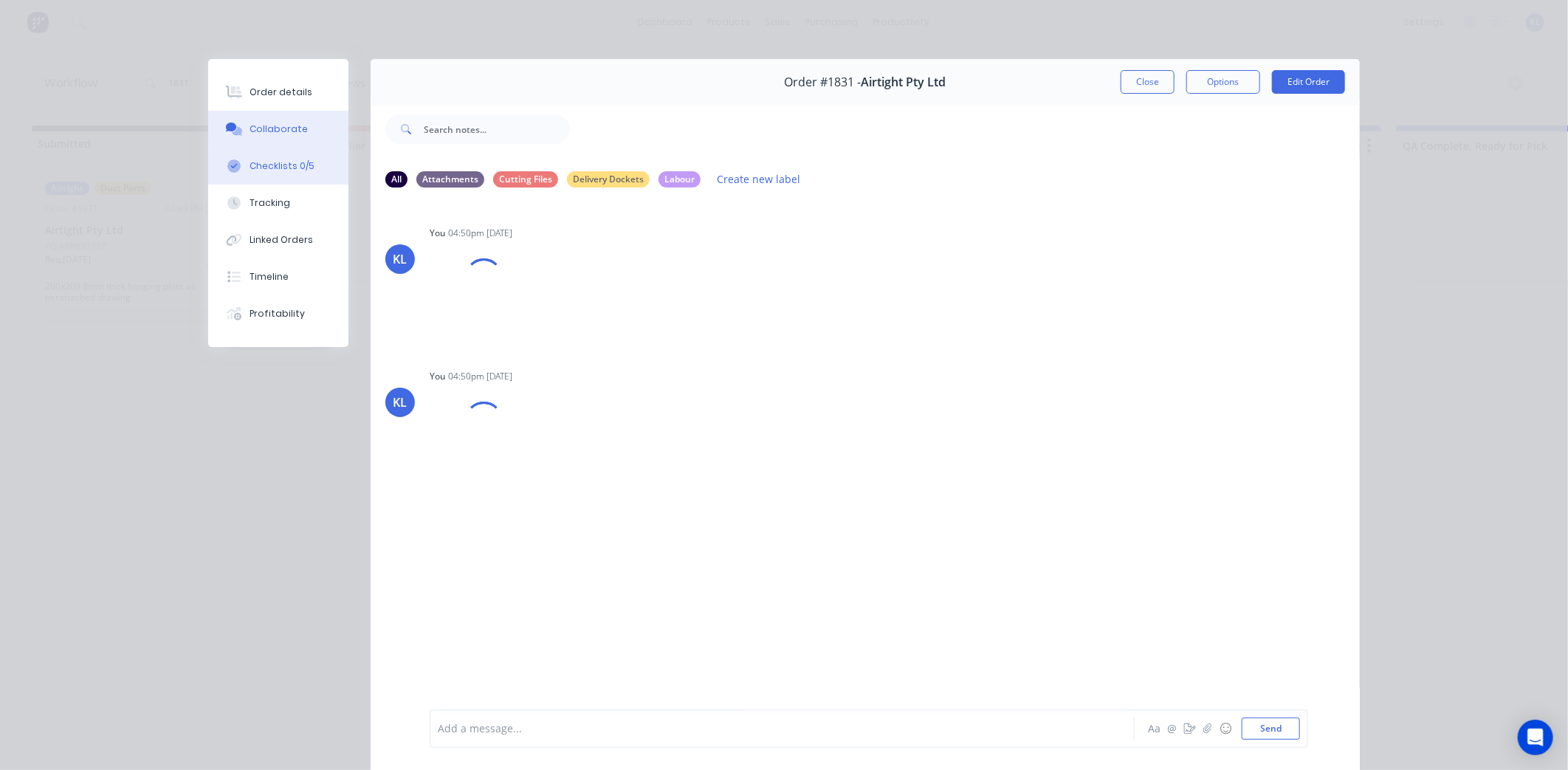
click at [279, 164] on div "Checklists 0/5" at bounding box center [282, 166] width 65 height 14
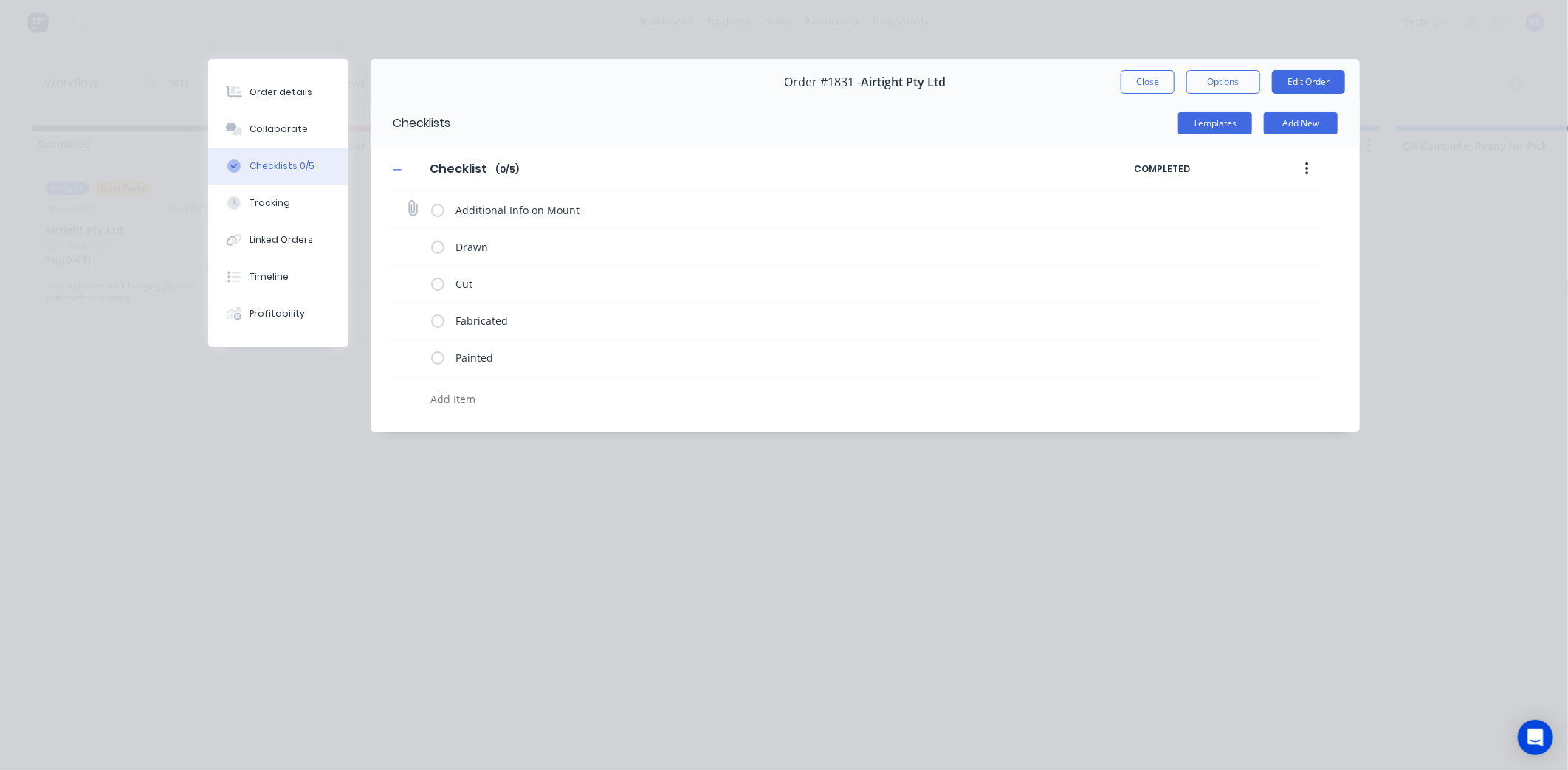
click at [434, 204] on label at bounding box center [437, 210] width 14 height 15
click at [0, 0] on input "checkbox" at bounding box center [0, 0] width 0 height 0
click at [437, 244] on label at bounding box center [437, 246] width 14 height 15
click at [0, 0] on input "checkbox" at bounding box center [0, 0] width 0 height 0
click at [266, 77] on button "Order details" at bounding box center [278, 92] width 141 height 37
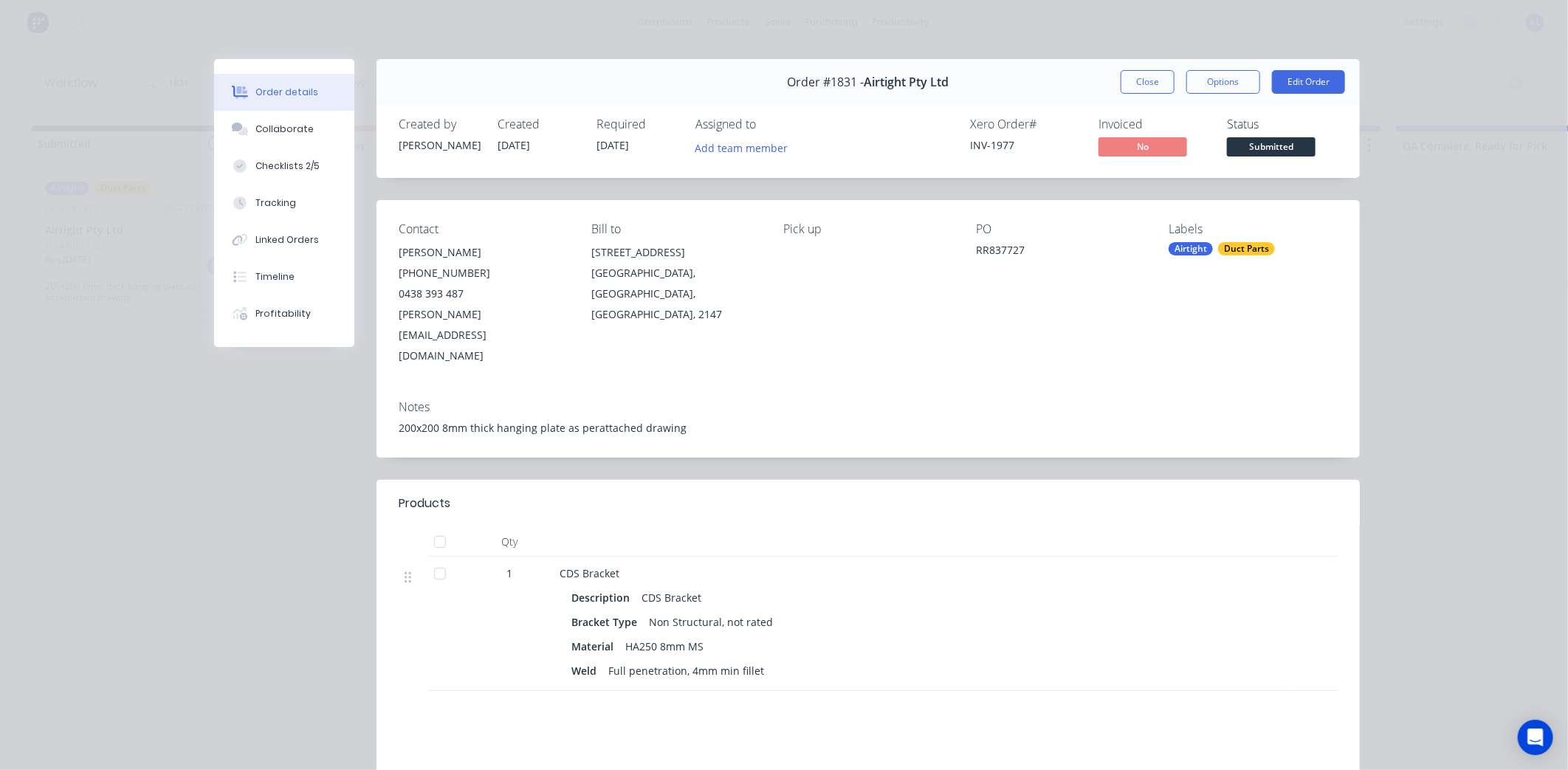
click at [1237, 145] on span "Submitted" at bounding box center [1272, 146] width 88 height 18
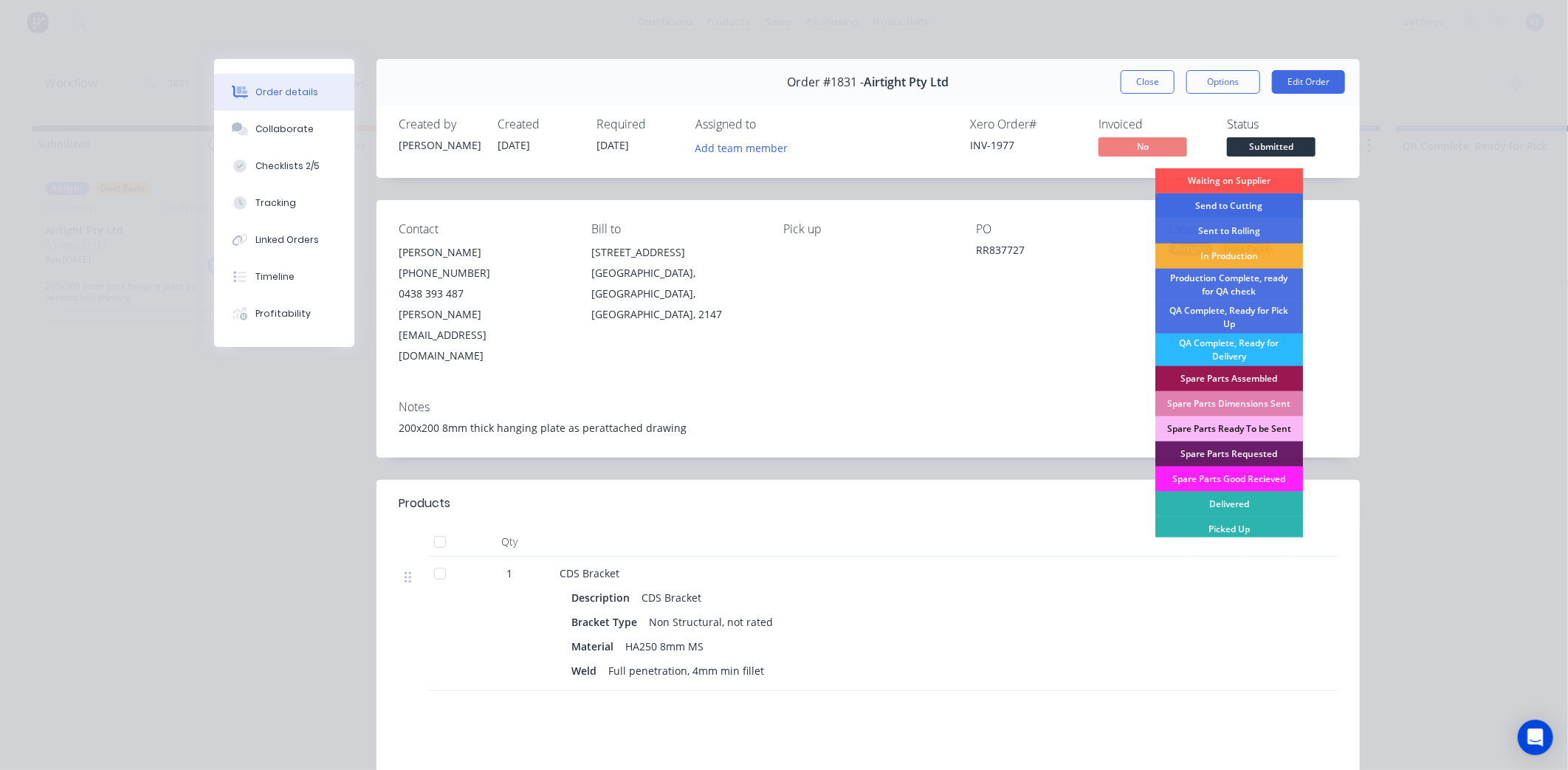
click at [1220, 206] on div "Send to Cutting" at bounding box center [1229, 206] width 148 height 25
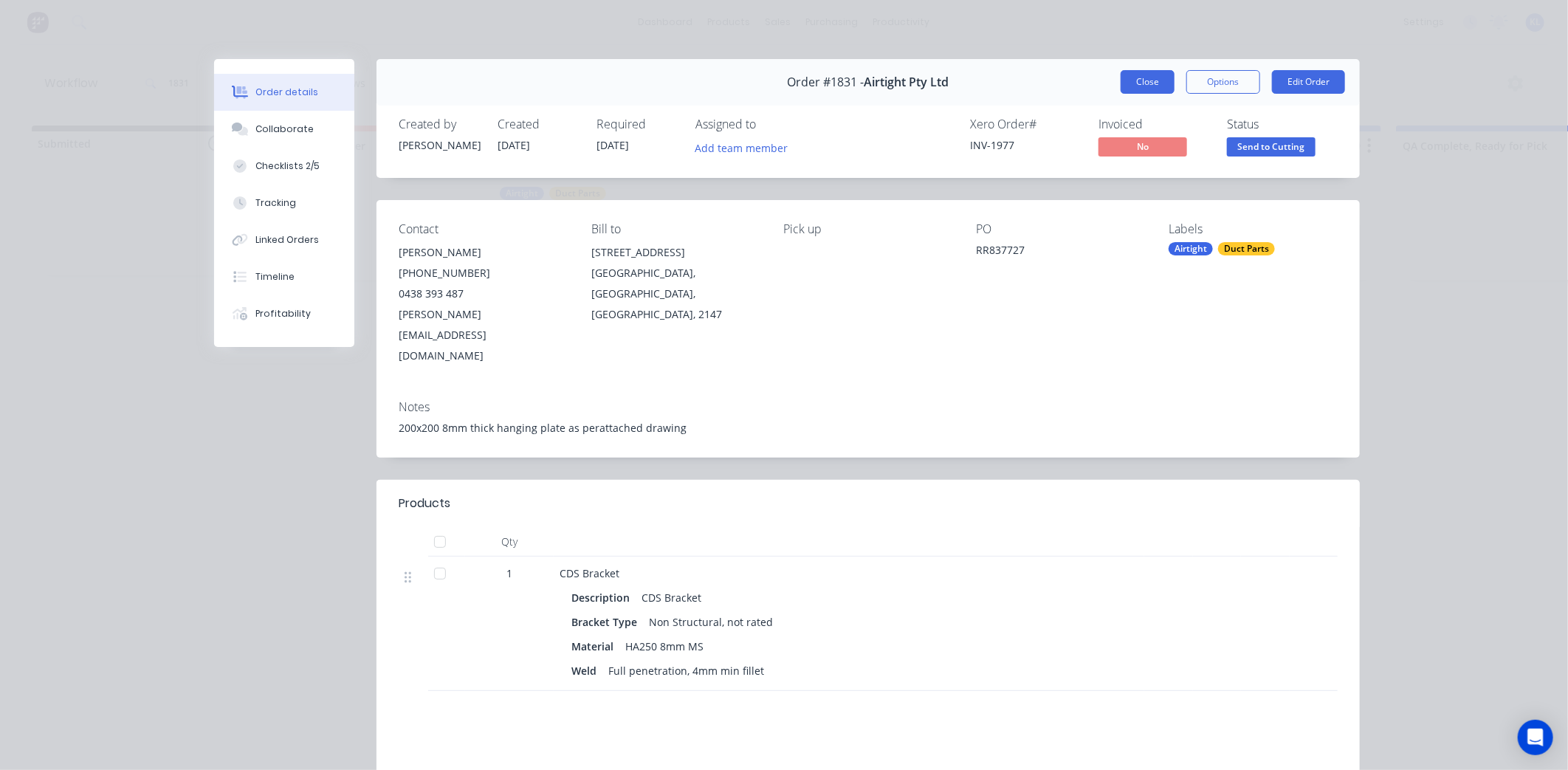
click at [1128, 76] on button "Close" at bounding box center [1148, 82] width 54 height 23
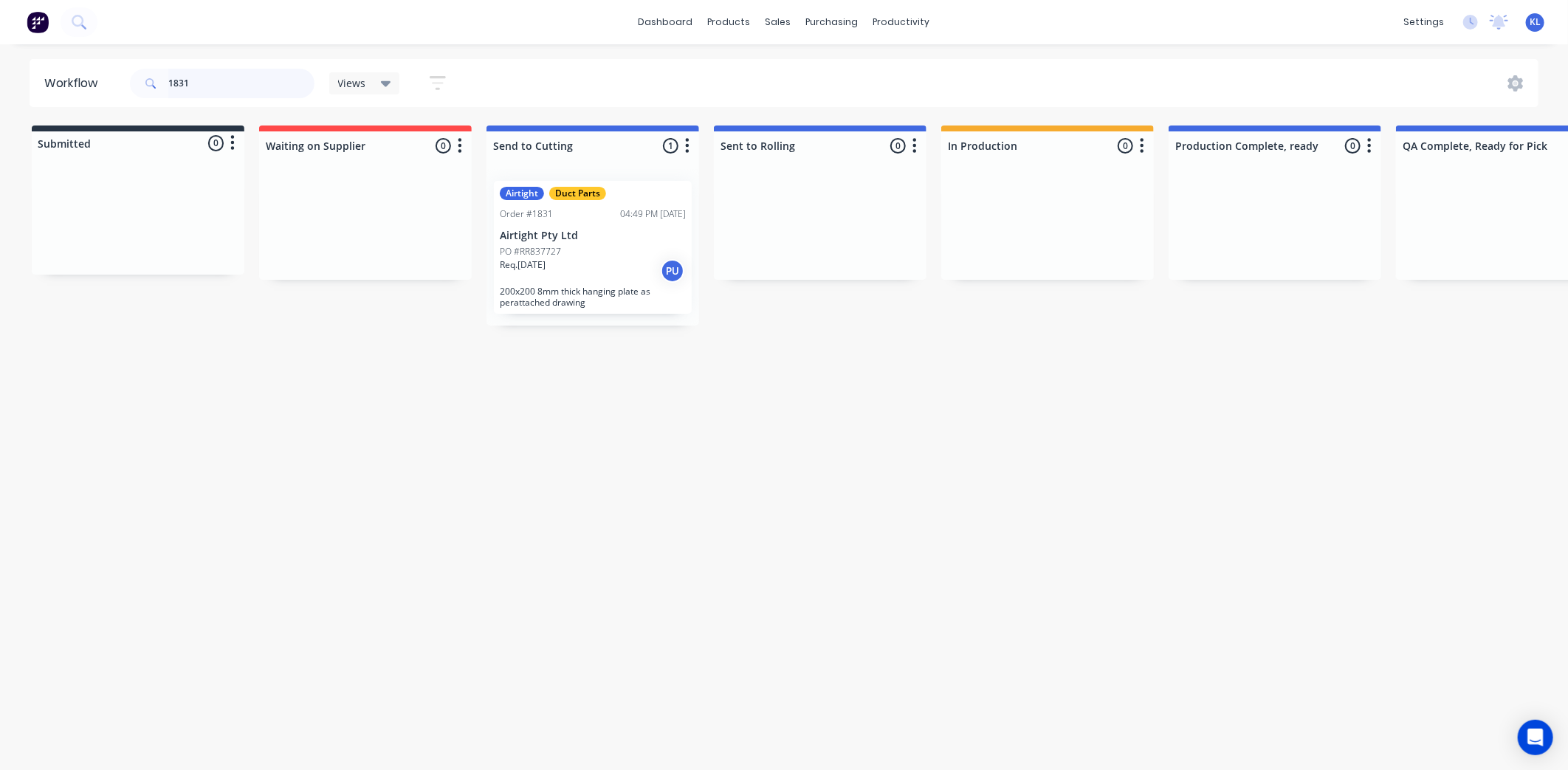
drag, startPoint x: 226, startPoint y: 75, endPoint x: 7, endPoint y: 106, distance: 221.2
click at [8, 106] on div "Workflow 1831 Views Save new view None (Default) edit All edit Production edit …" at bounding box center [784, 83] width 1568 height 48
click at [495, 389] on div "Workflow Views Save new view None (Default) edit All edit Production edit Spare…" at bounding box center [784, 400] width 1568 height 681
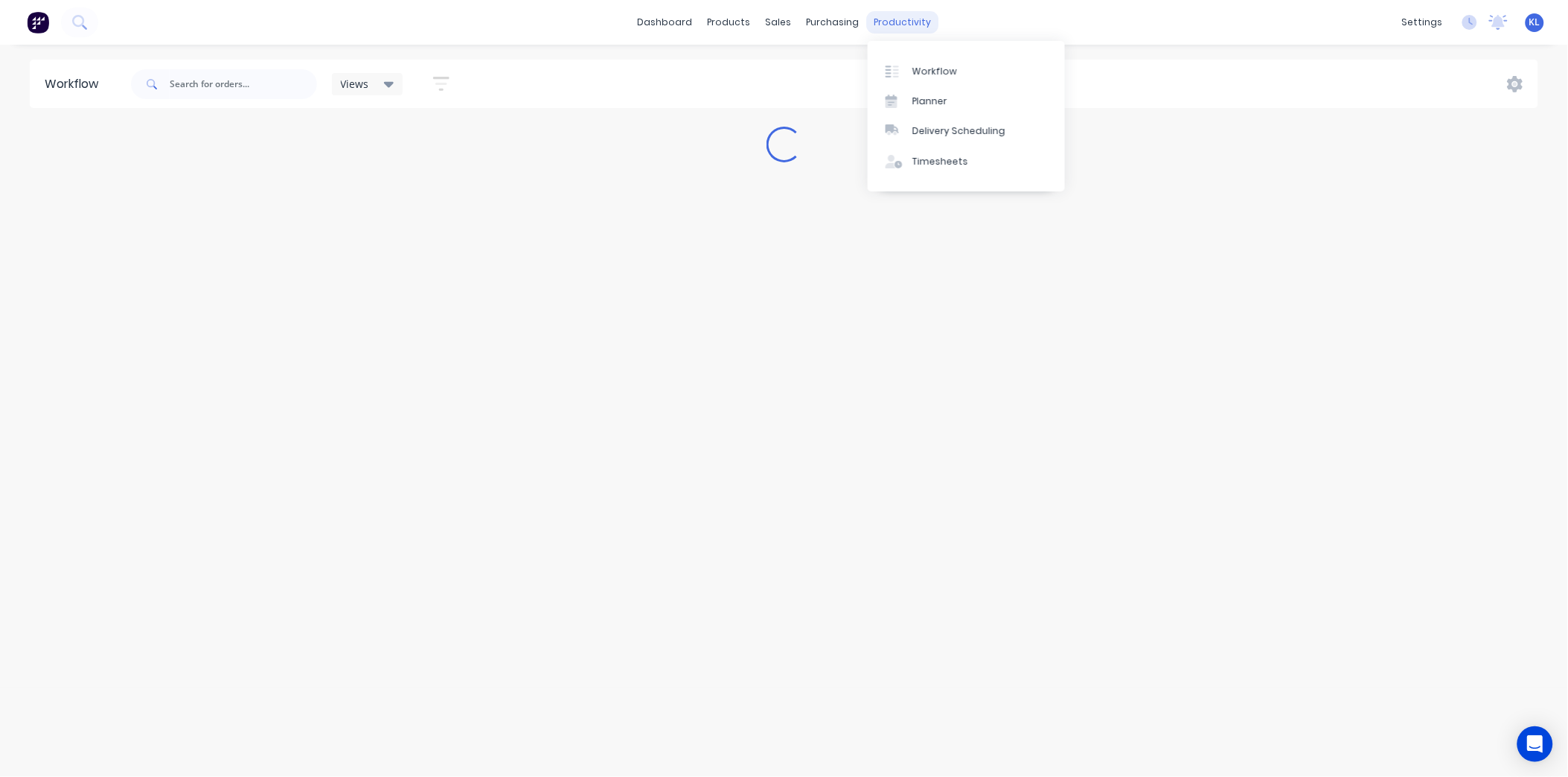
click at [917, 24] on div "productivity" at bounding box center [902, 22] width 72 height 23
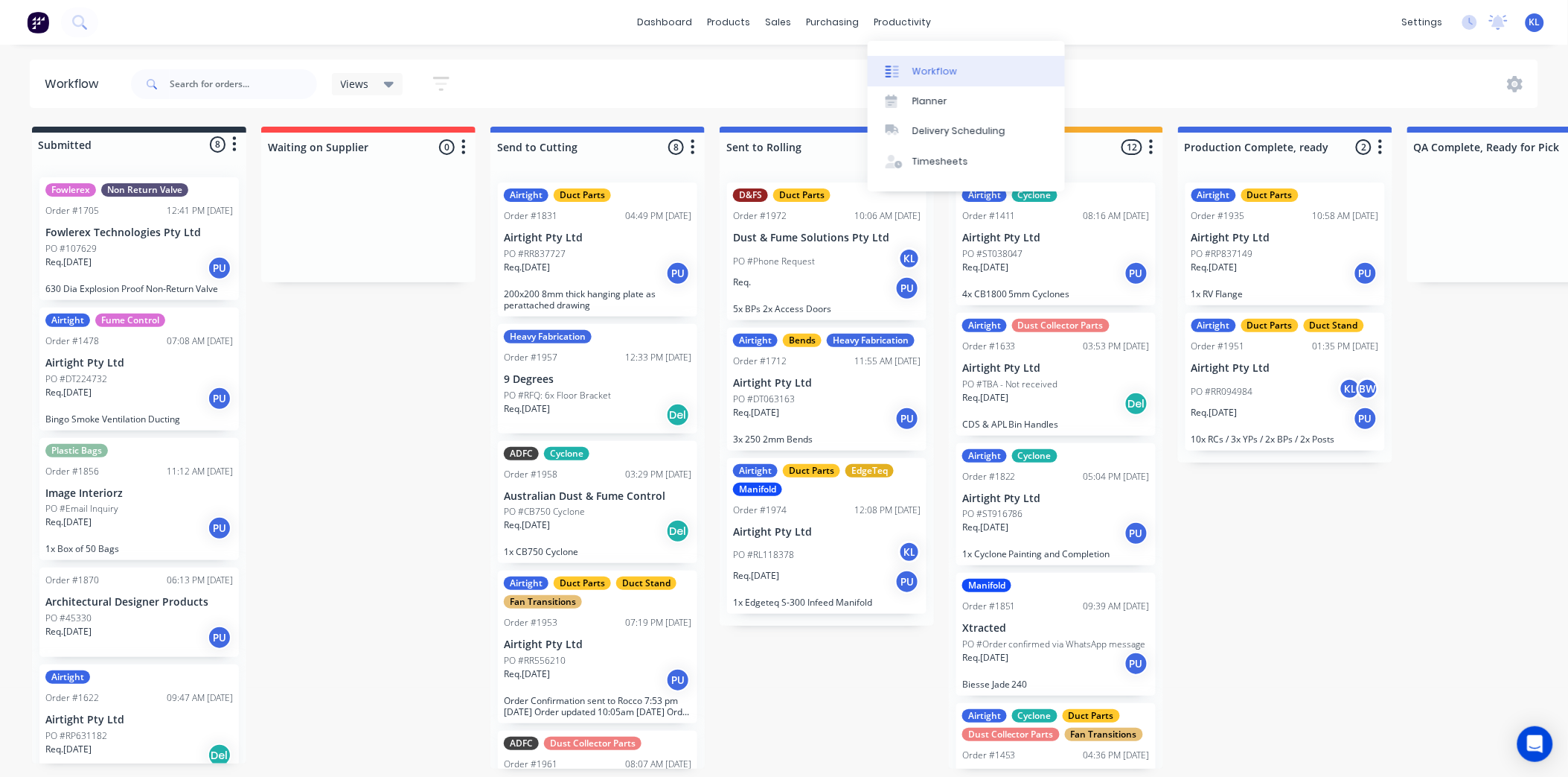
click at [936, 63] on link "Workflow" at bounding box center [966, 70] width 197 height 30
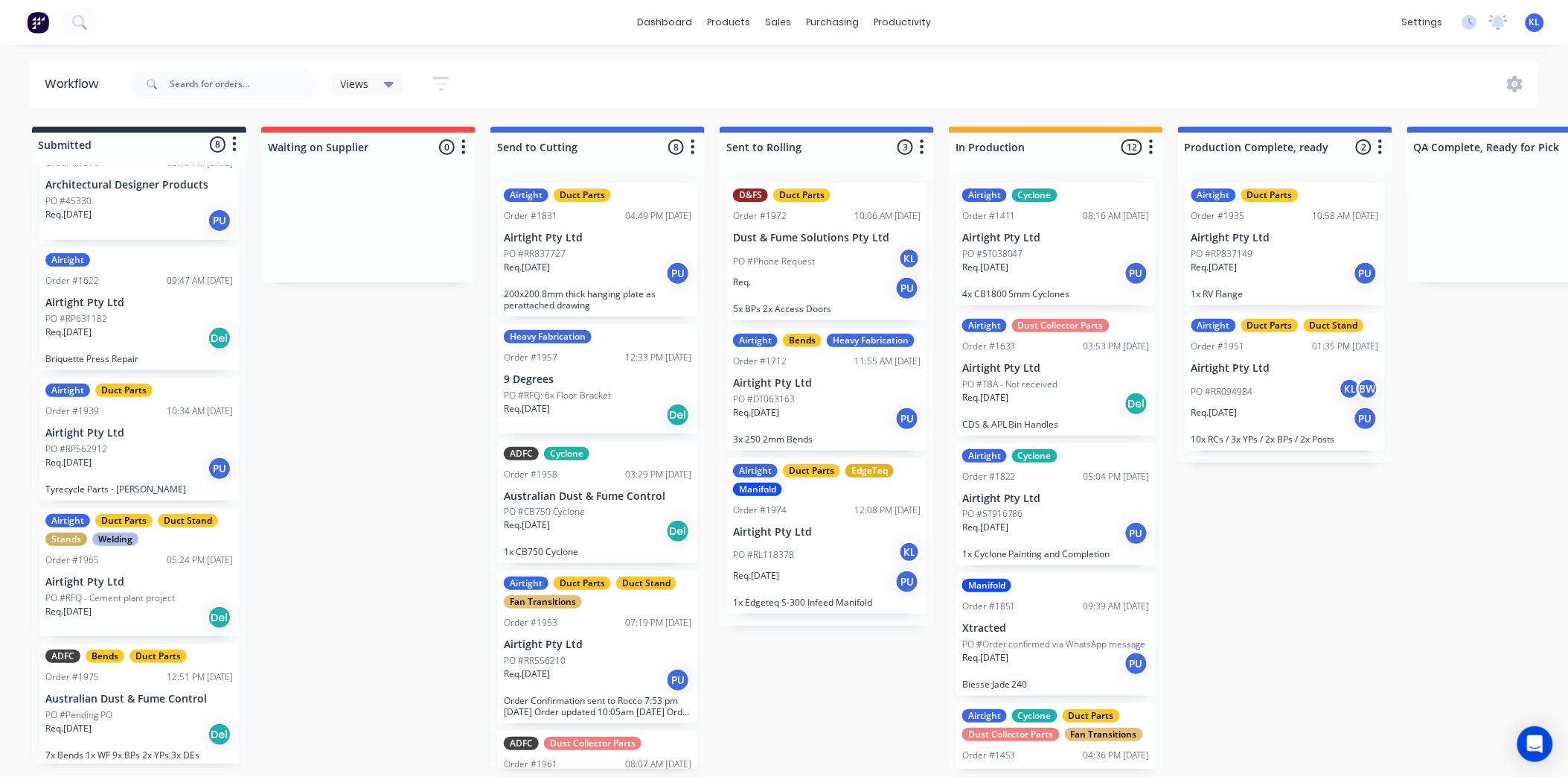
scroll to position [418, 0]
click at [159, 593] on p "PO #RFQ - Cement plant project" at bounding box center [110, 597] width 130 height 14
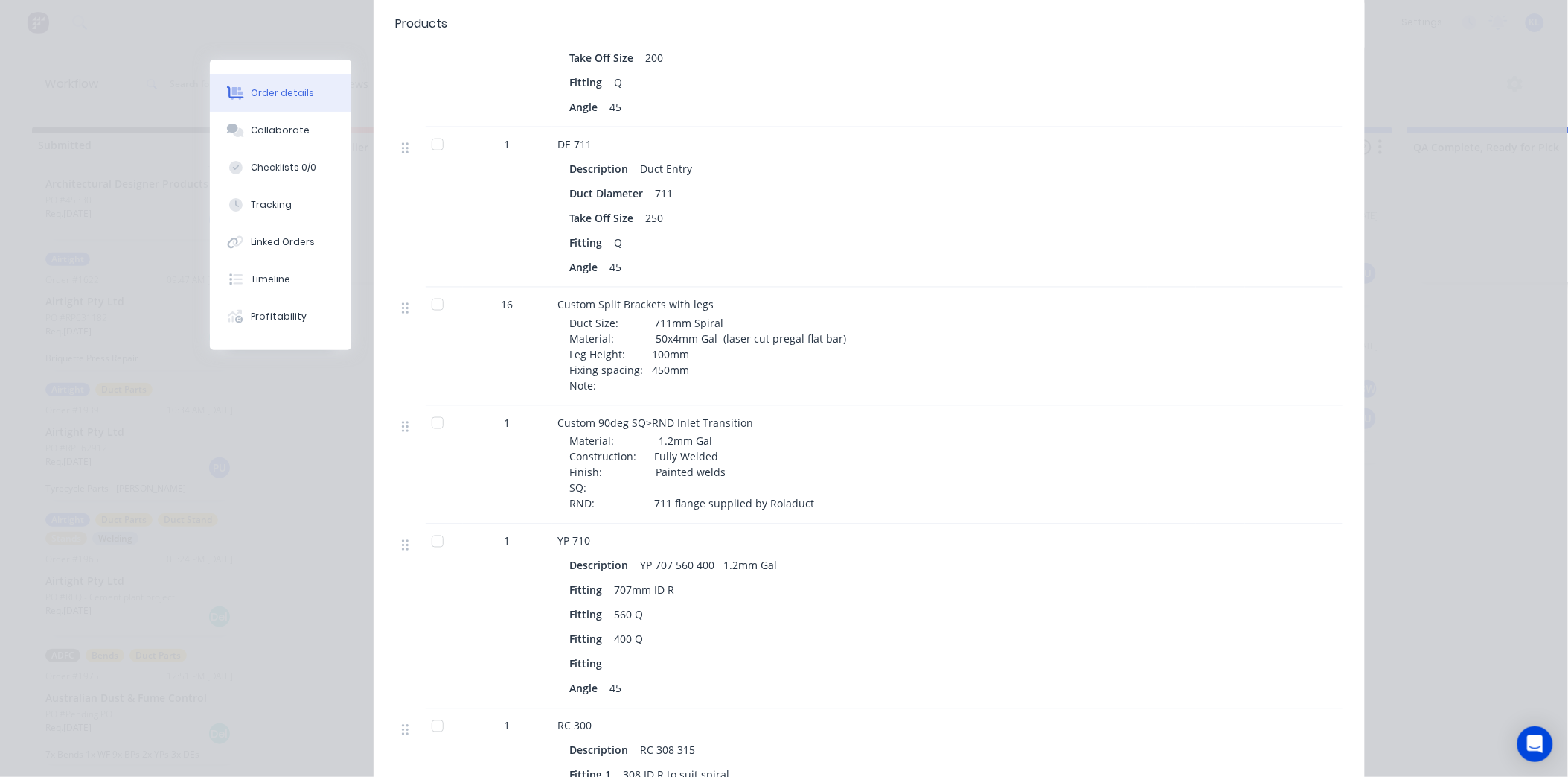
scroll to position [662, 0]
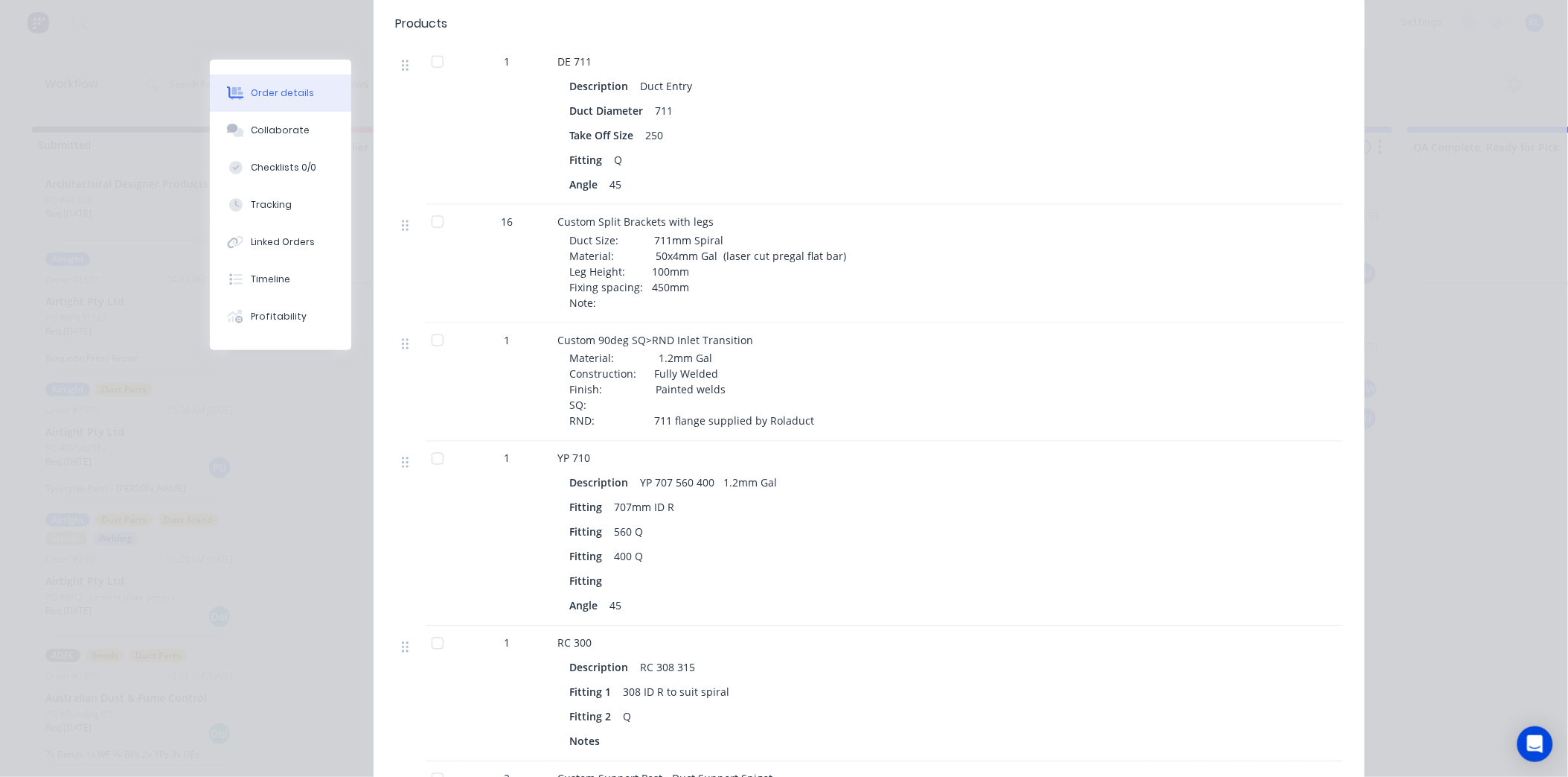
drag, startPoint x: 645, startPoint y: 539, endPoint x: 497, endPoint y: 529, distance: 148.3
click at [497, 529] on div "1" at bounding box center [508, 533] width 89 height 184
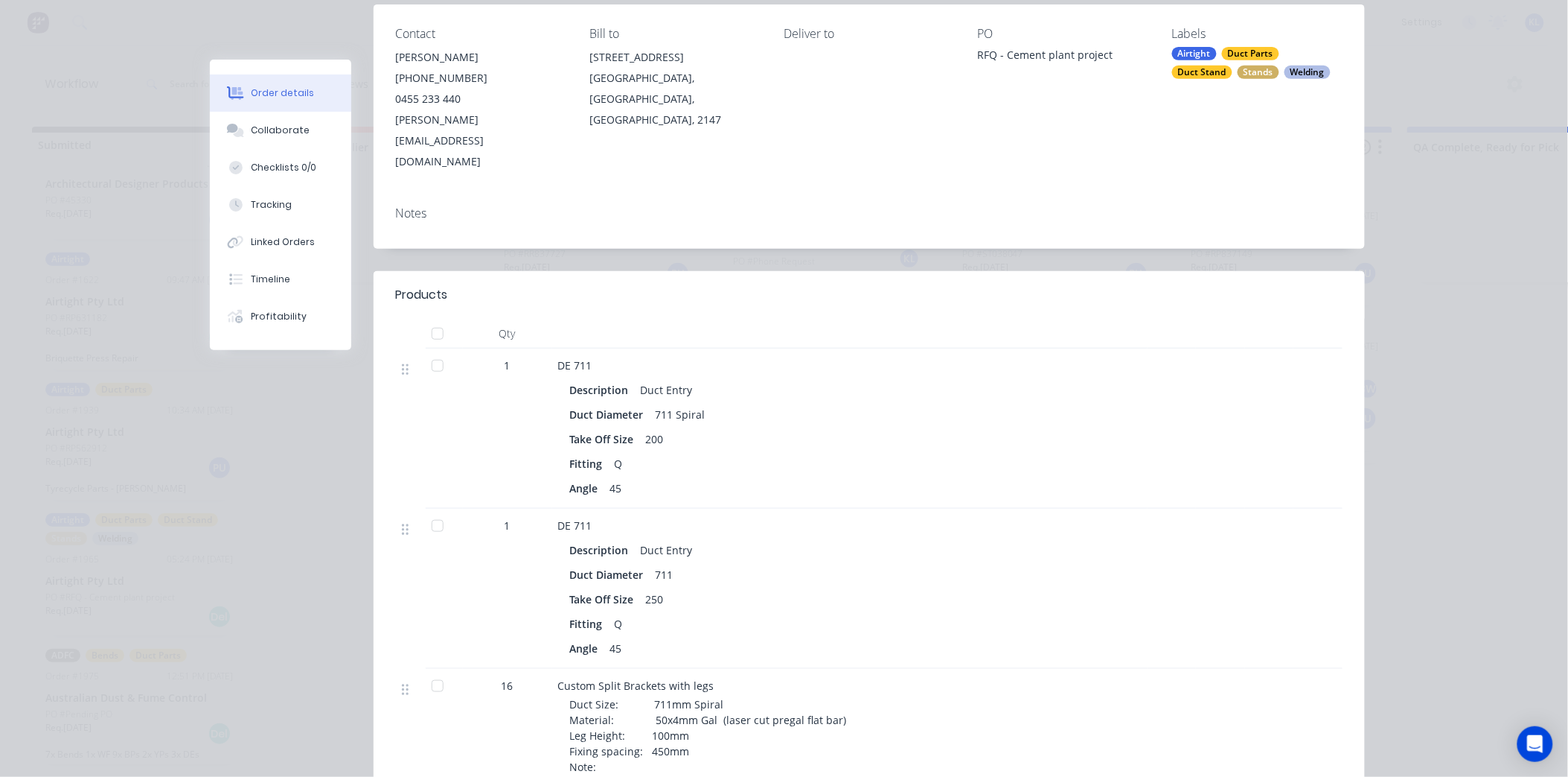
scroll to position [165, 0]
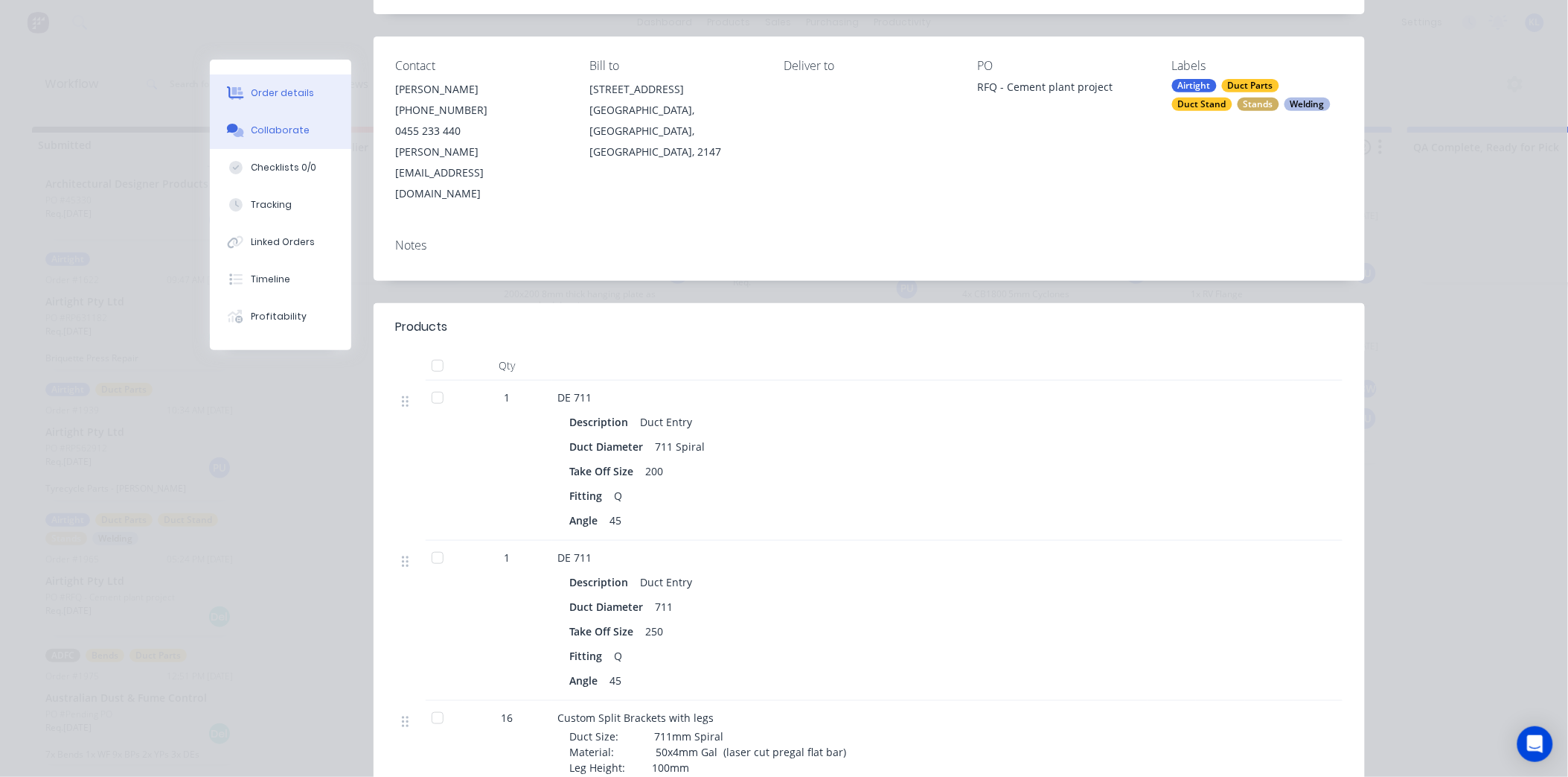
click at [244, 114] on button "Collaborate" at bounding box center [281, 130] width 142 height 37
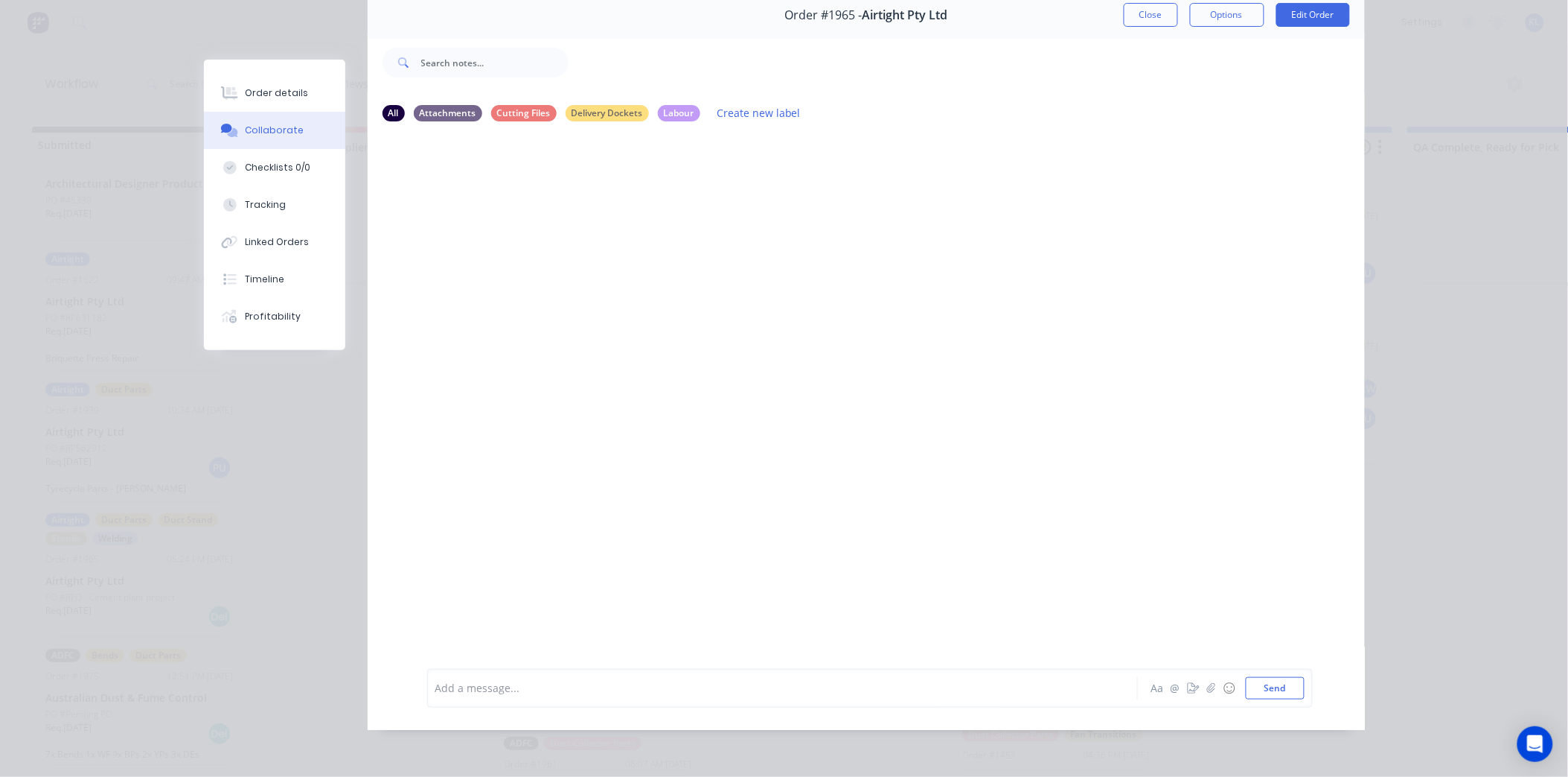
scroll to position [0, 0]
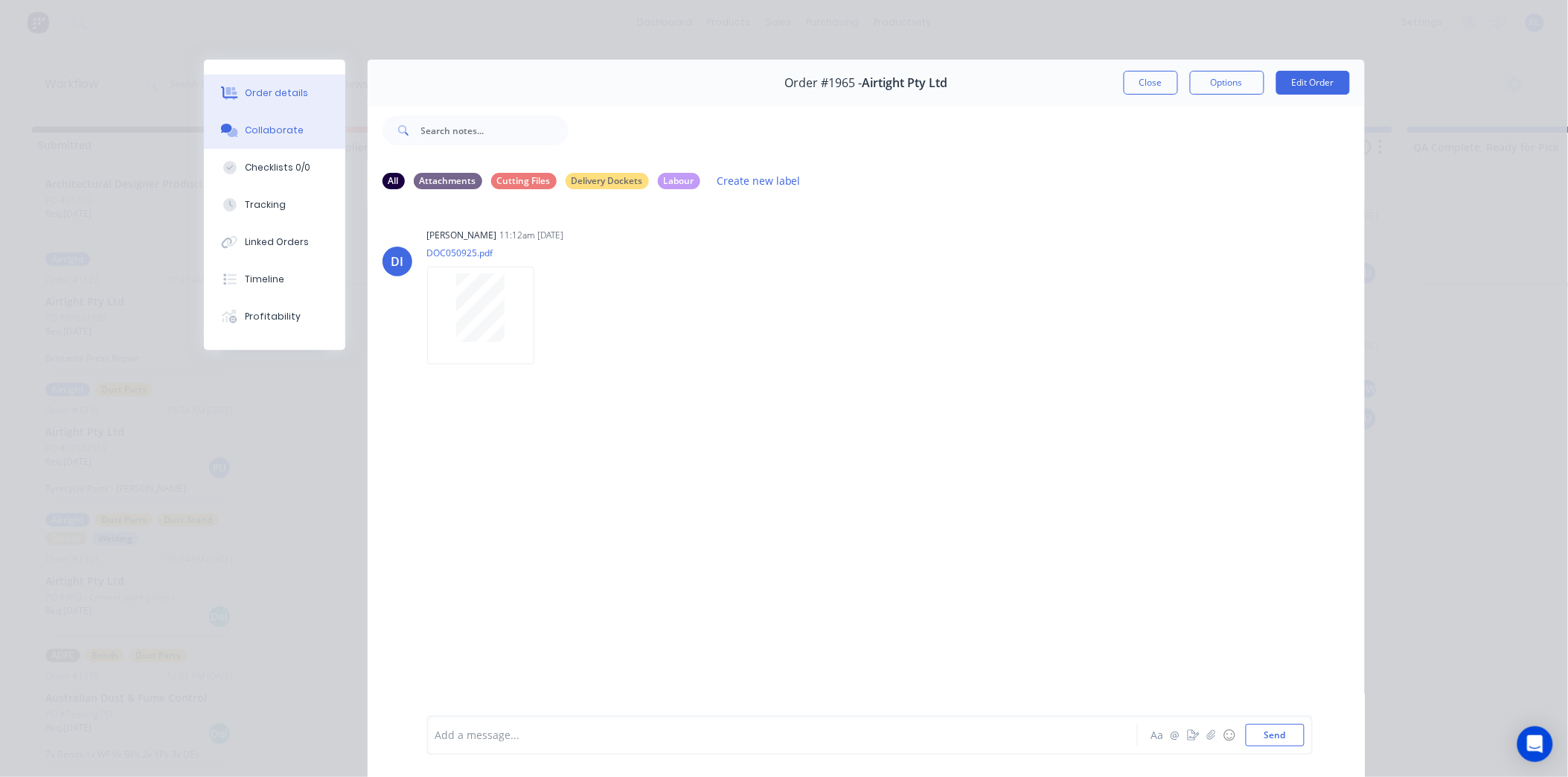
click at [278, 102] on button "Order details" at bounding box center [275, 93] width 142 height 37
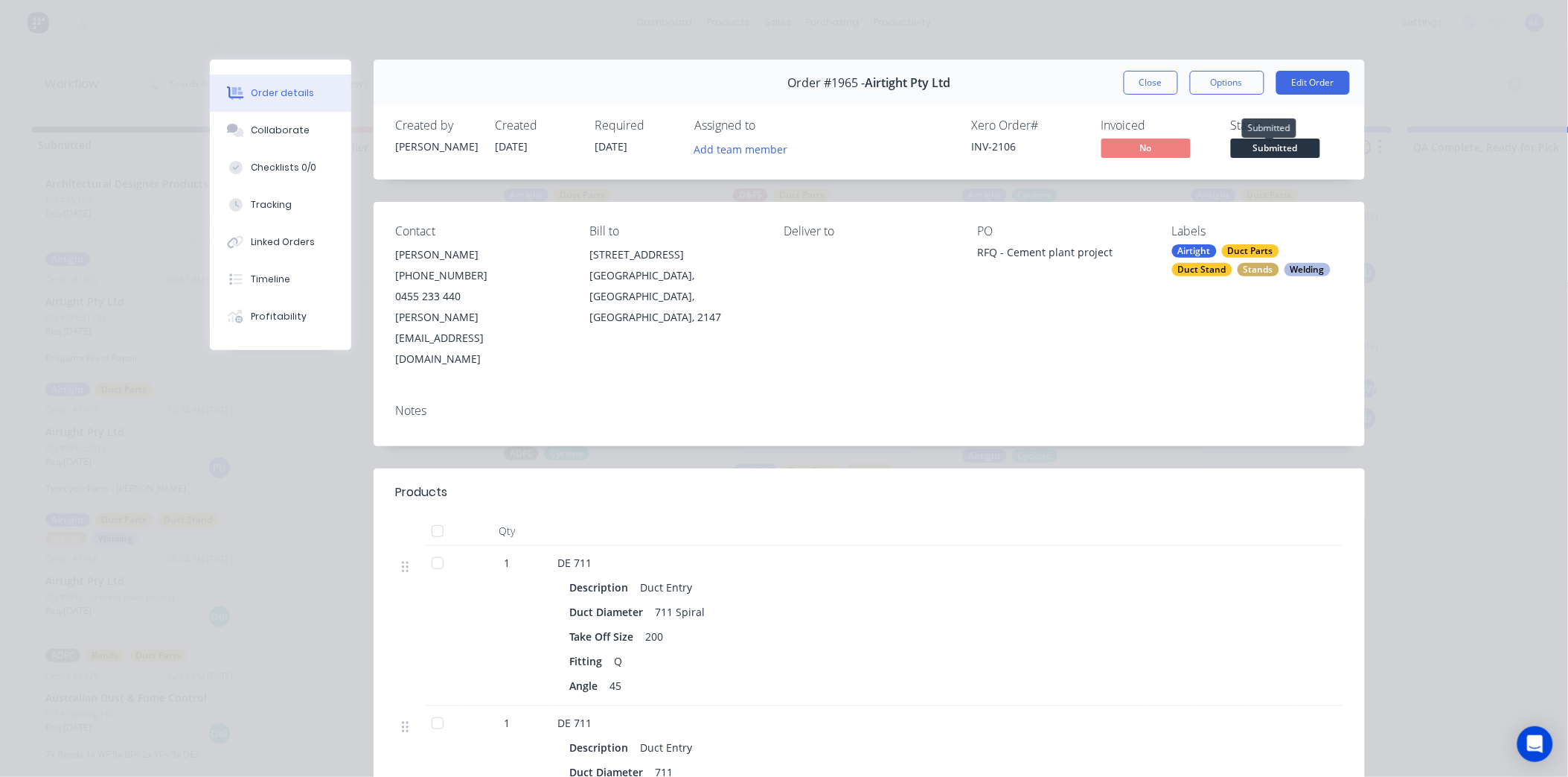
click at [1248, 144] on span "Submitted" at bounding box center [1275, 147] width 89 height 18
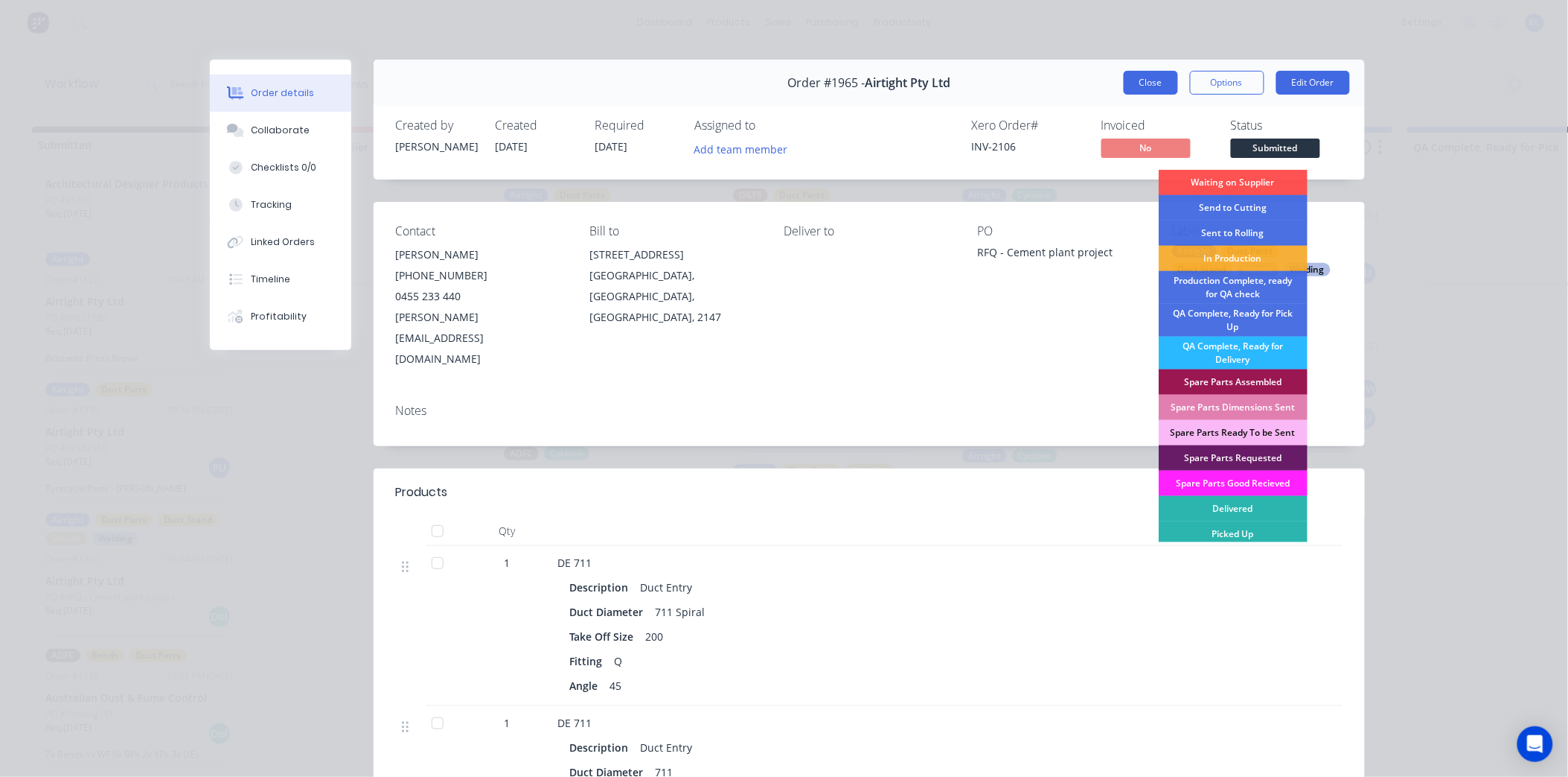
click at [1131, 85] on button "Close" at bounding box center [1151, 83] width 55 height 24
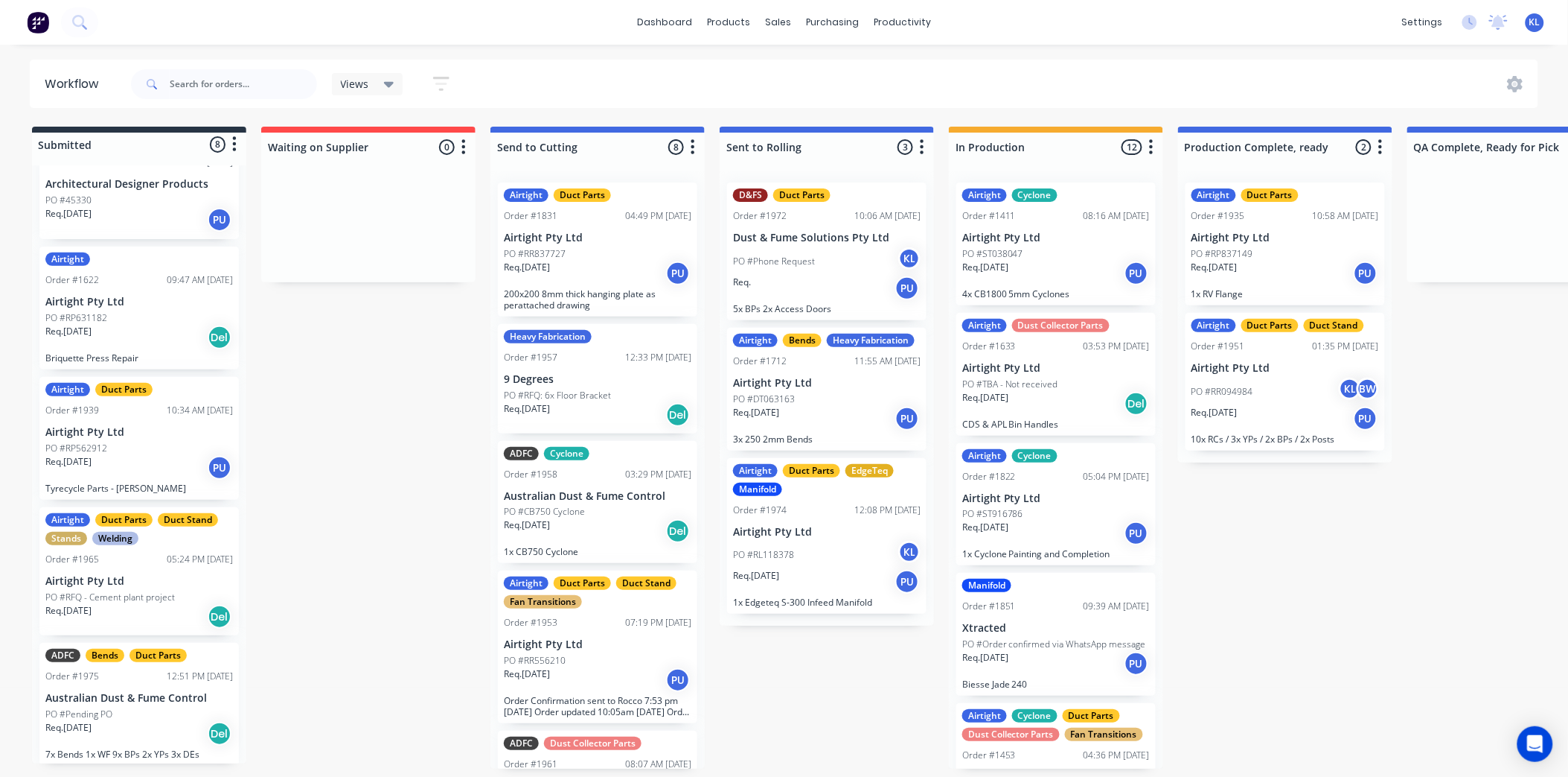
click at [627, 264] on div "Req. [DATE] PU" at bounding box center [598, 274] width 187 height 25
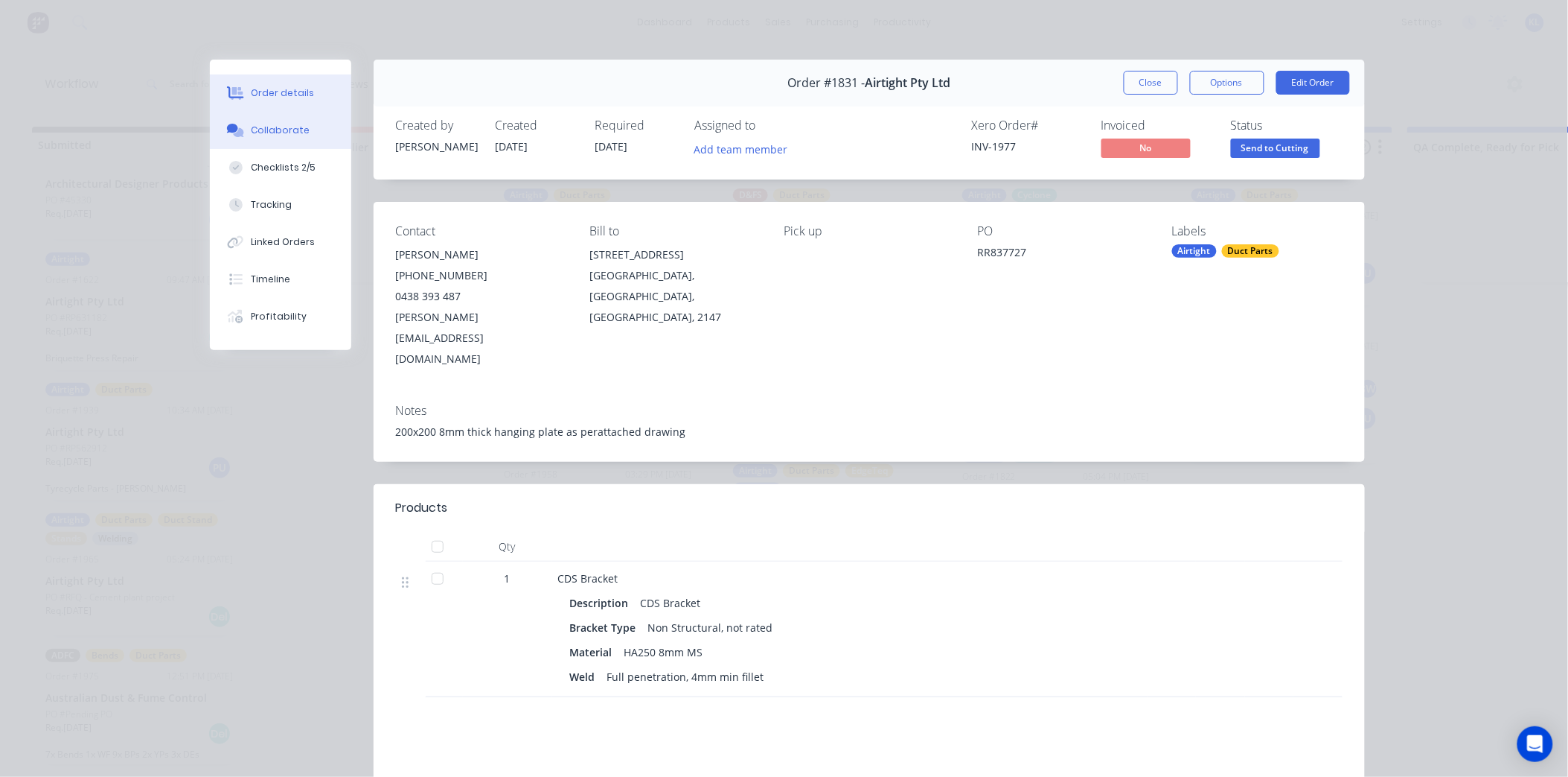
click at [273, 115] on button "Collaborate" at bounding box center [281, 130] width 142 height 37
